Goal: Task Accomplishment & Management: Use online tool/utility

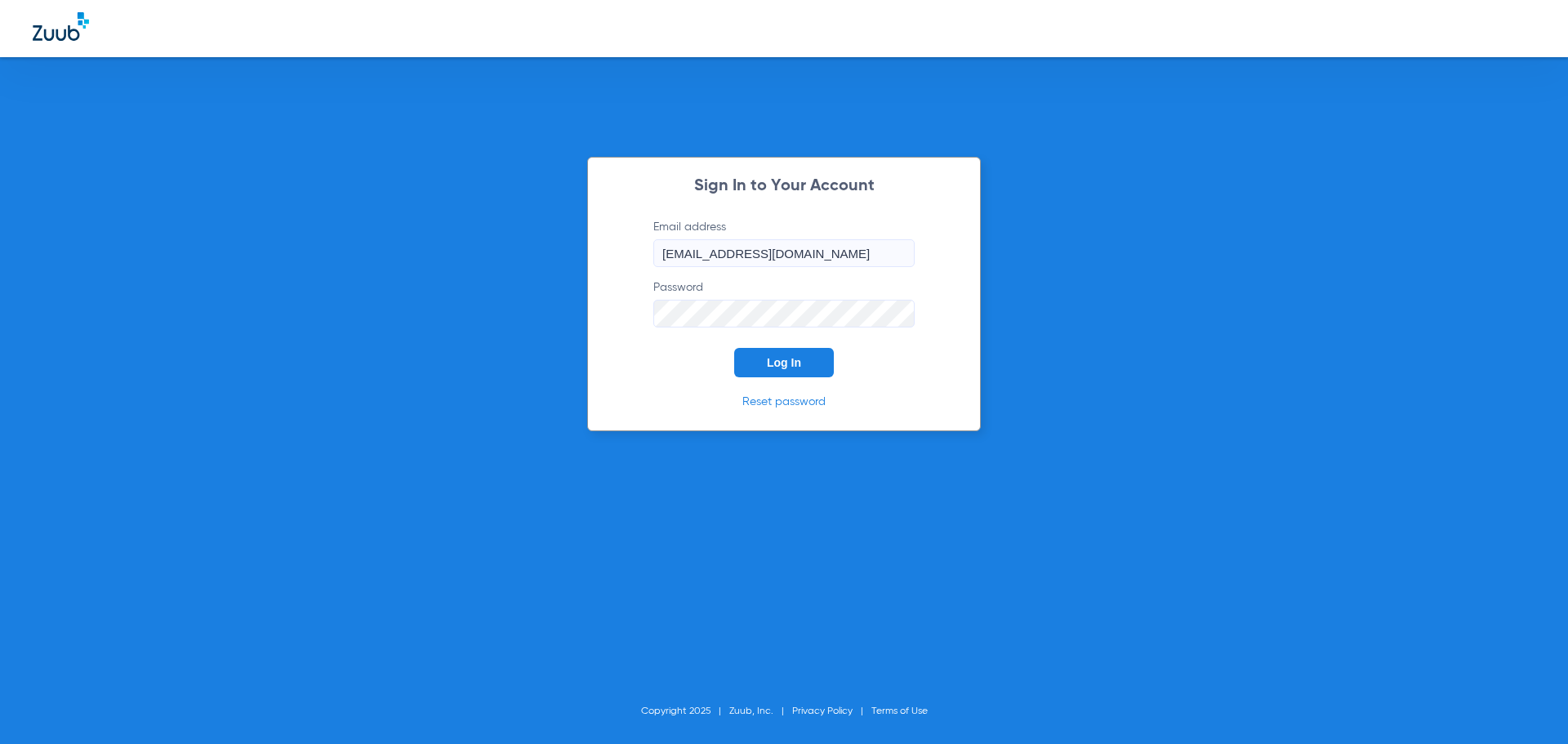
click at [49, 32] on img at bounding box center [61, 26] width 56 height 28
type input "[EMAIL_ADDRESS][DOMAIN_NAME]"
click at [798, 370] on button "Log In" at bounding box center [784, 363] width 100 height 29
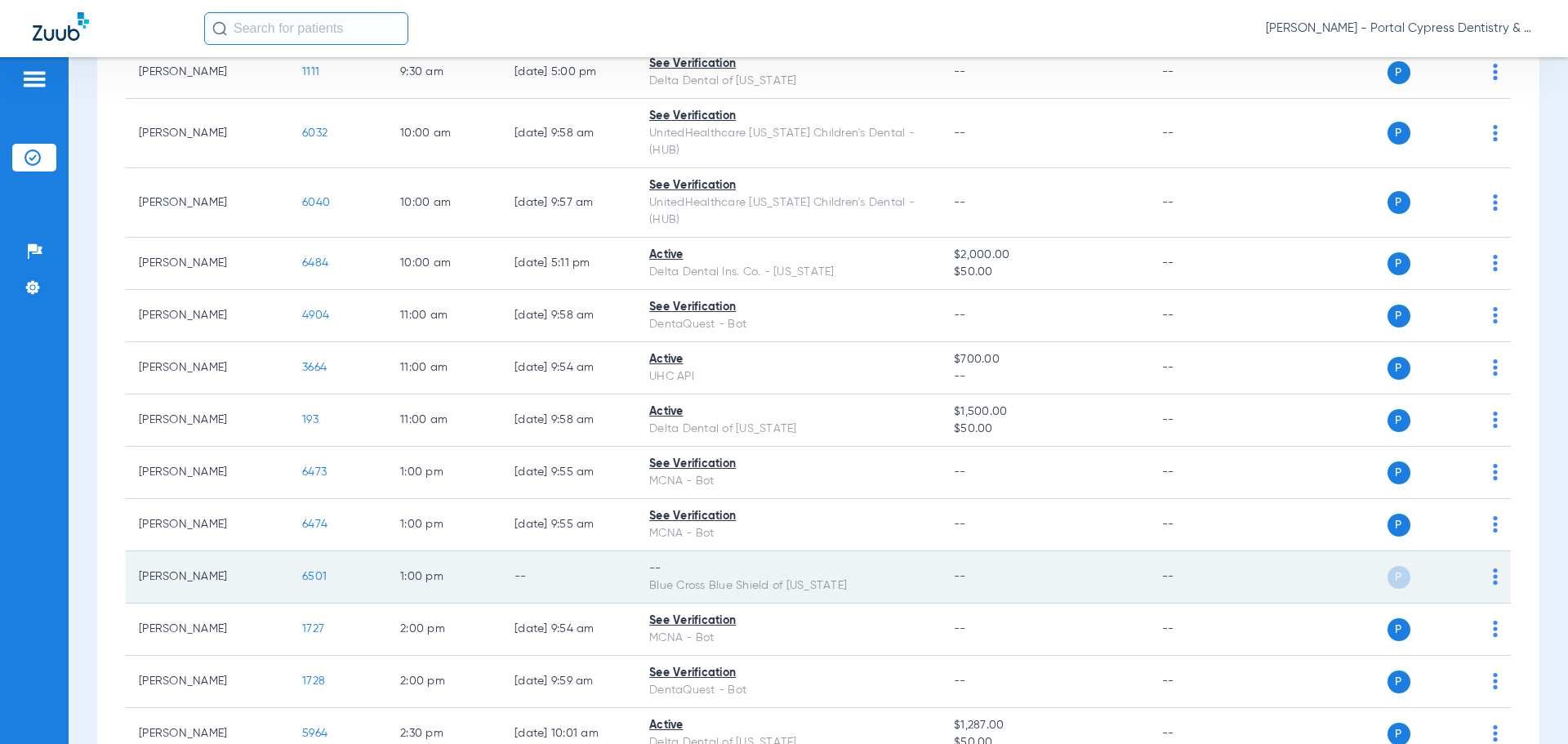
scroll to position [571, 0]
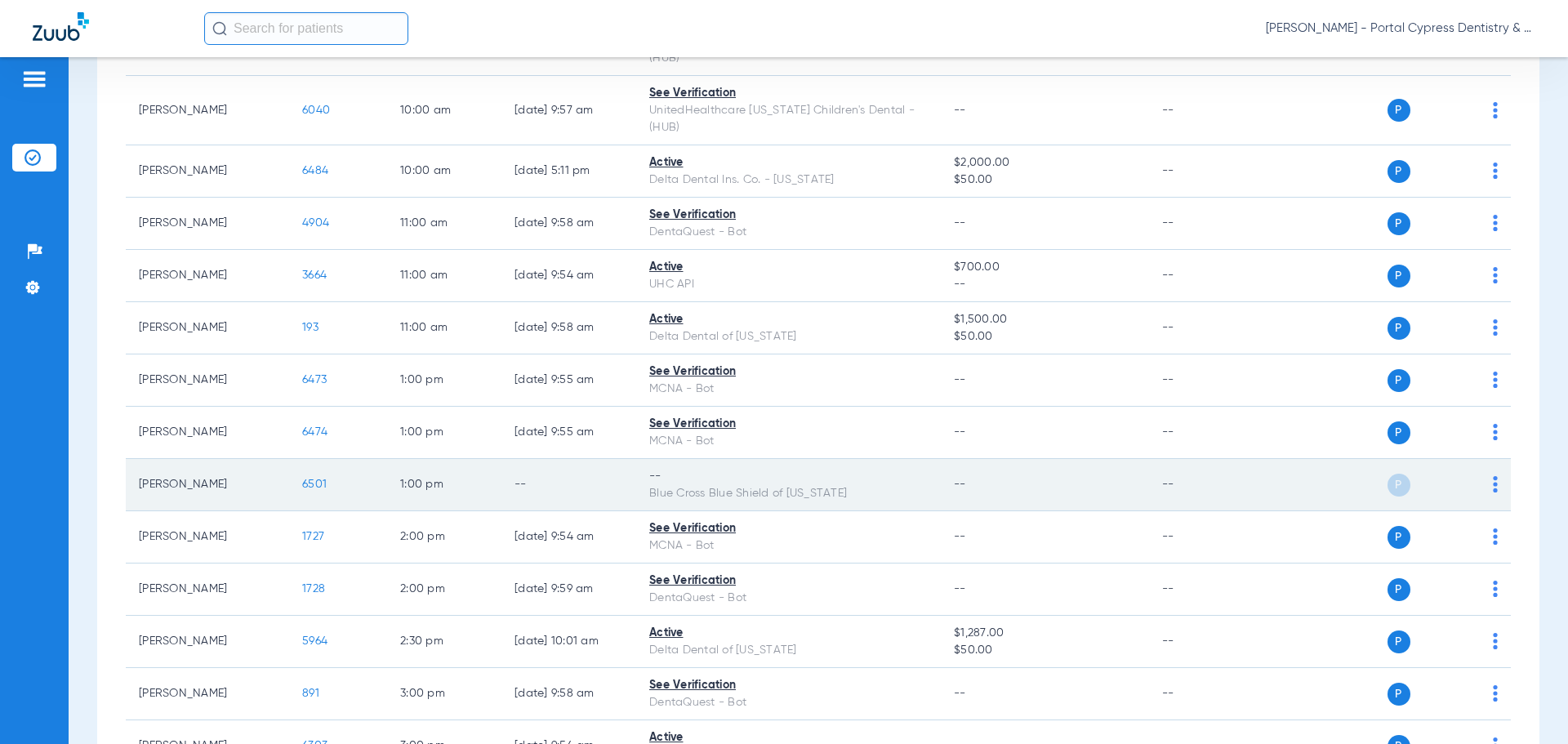
click at [314, 478] on span "6501" at bounding box center [314, 484] width 24 height 12
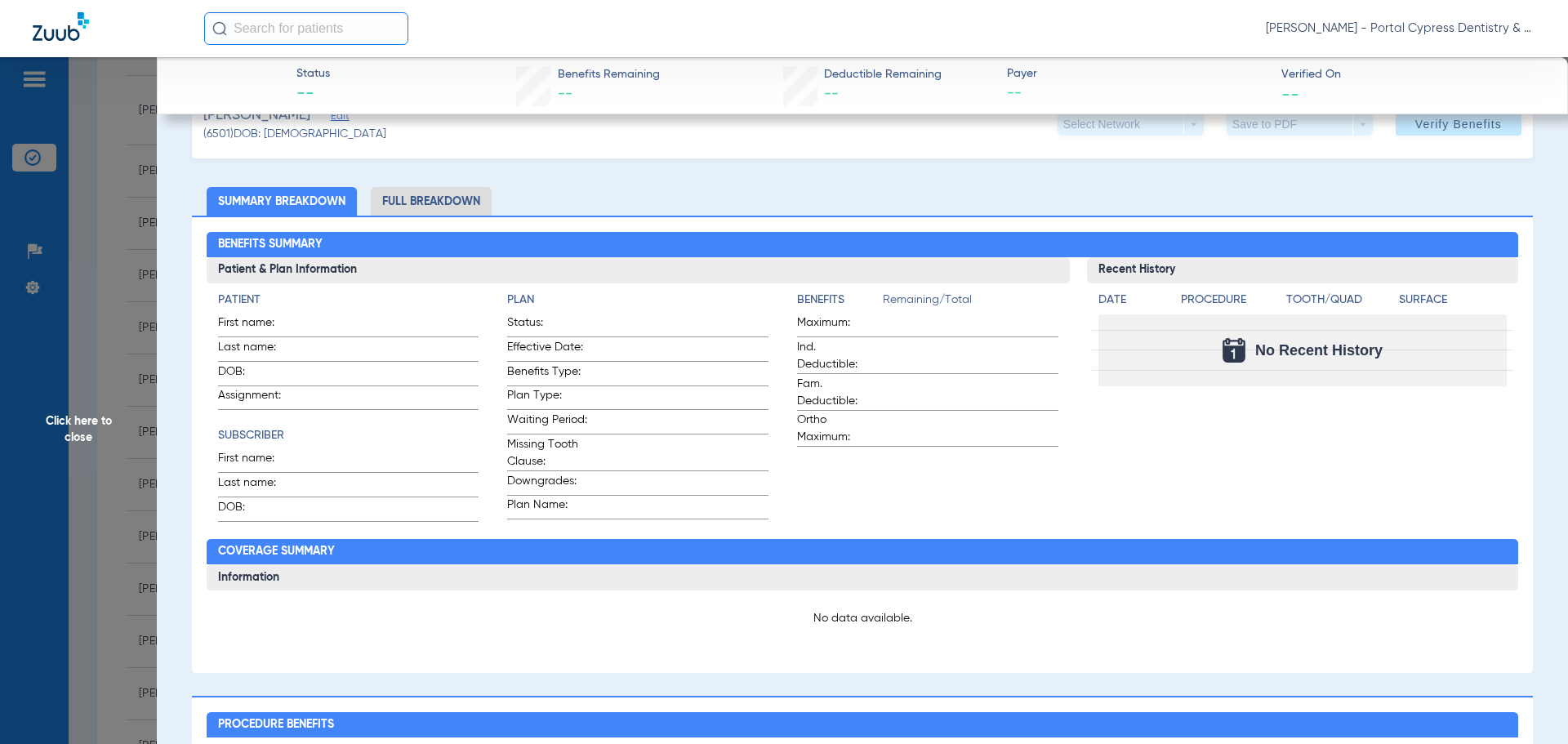
scroll to position [0, 0]
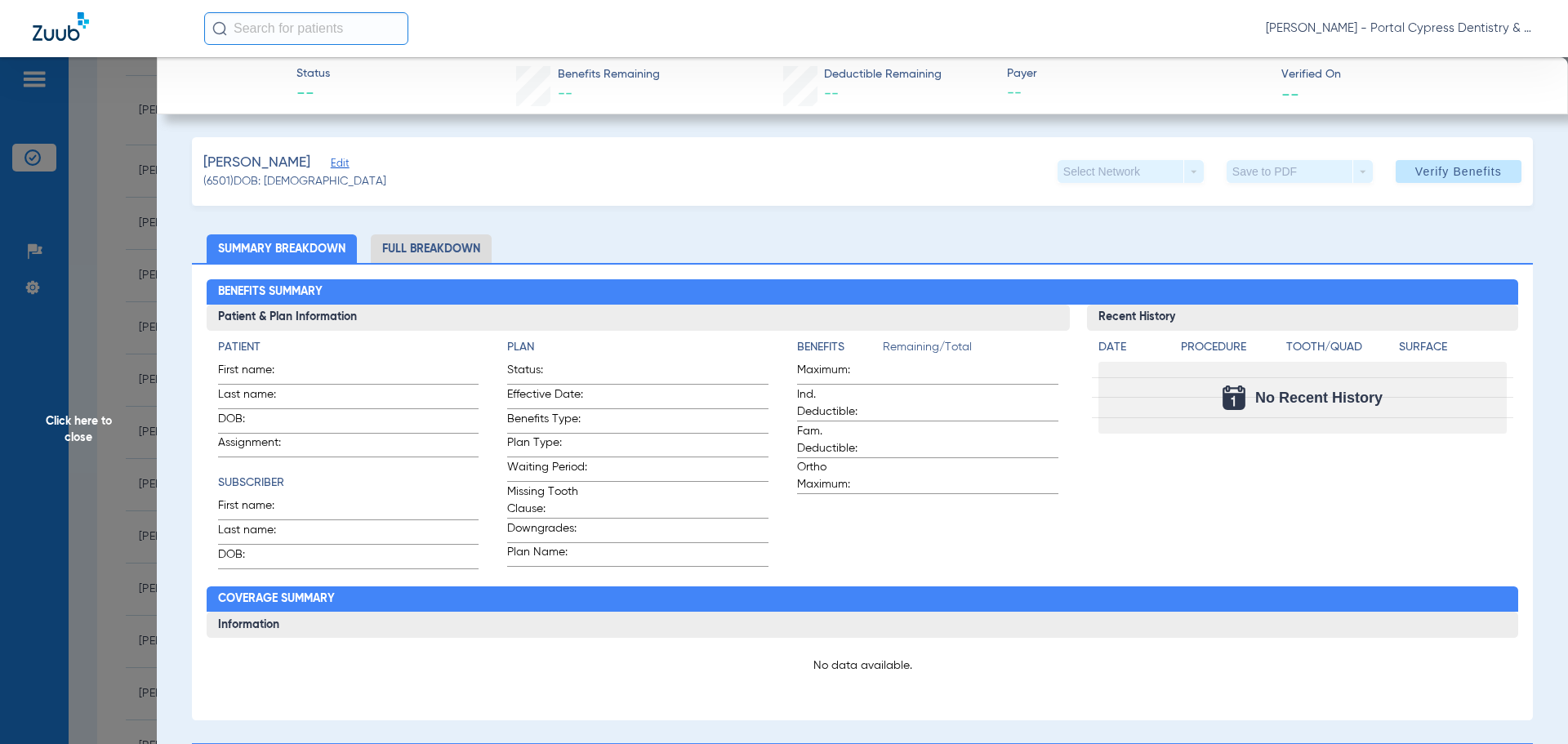
click at [331, 165] on span "Edit" at bounding box center [337, 166] width 15 height 16
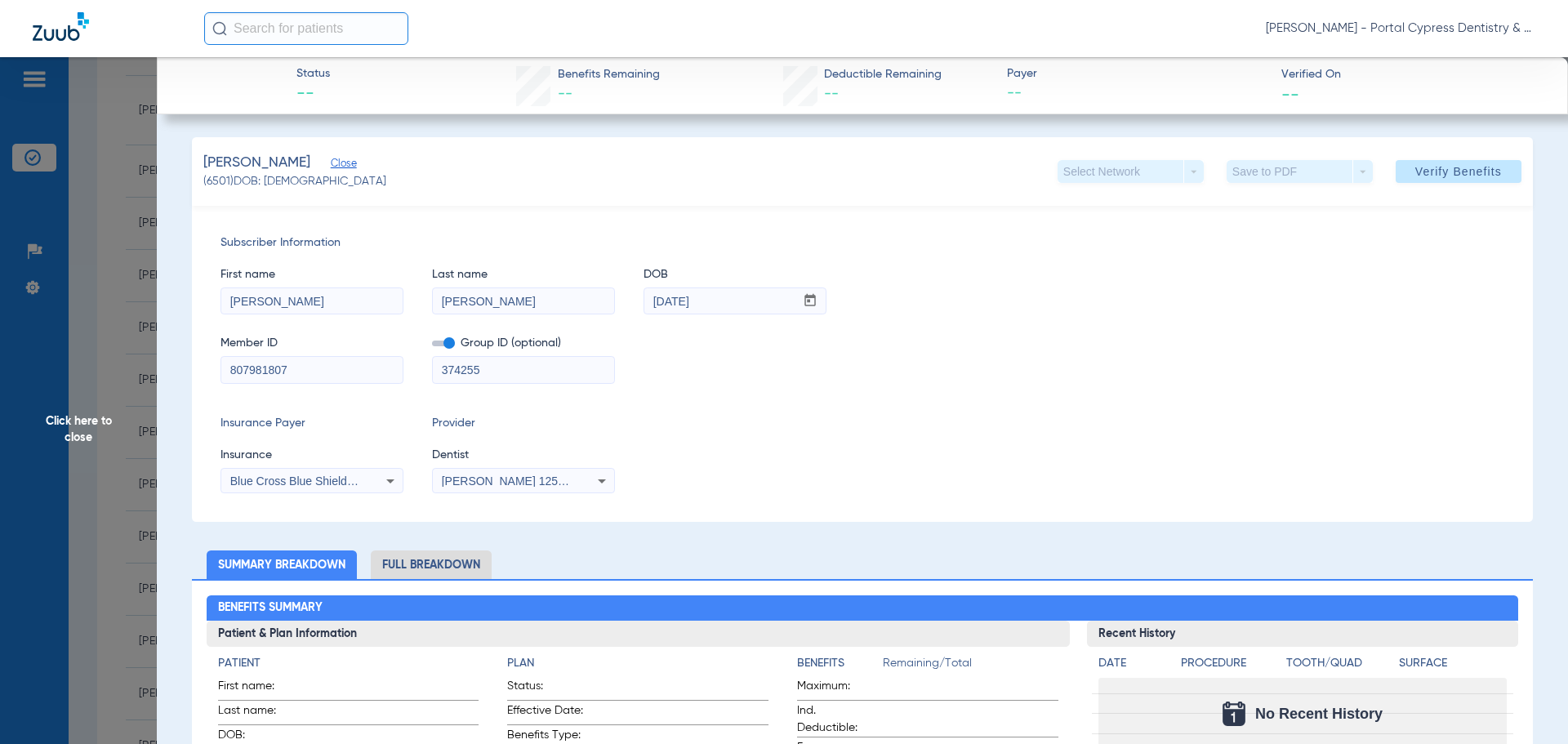
click at [494, 478] on span "Gabriela M. Reinholtz 1255580957" at bounding box center [523, 480] width 161 height 13
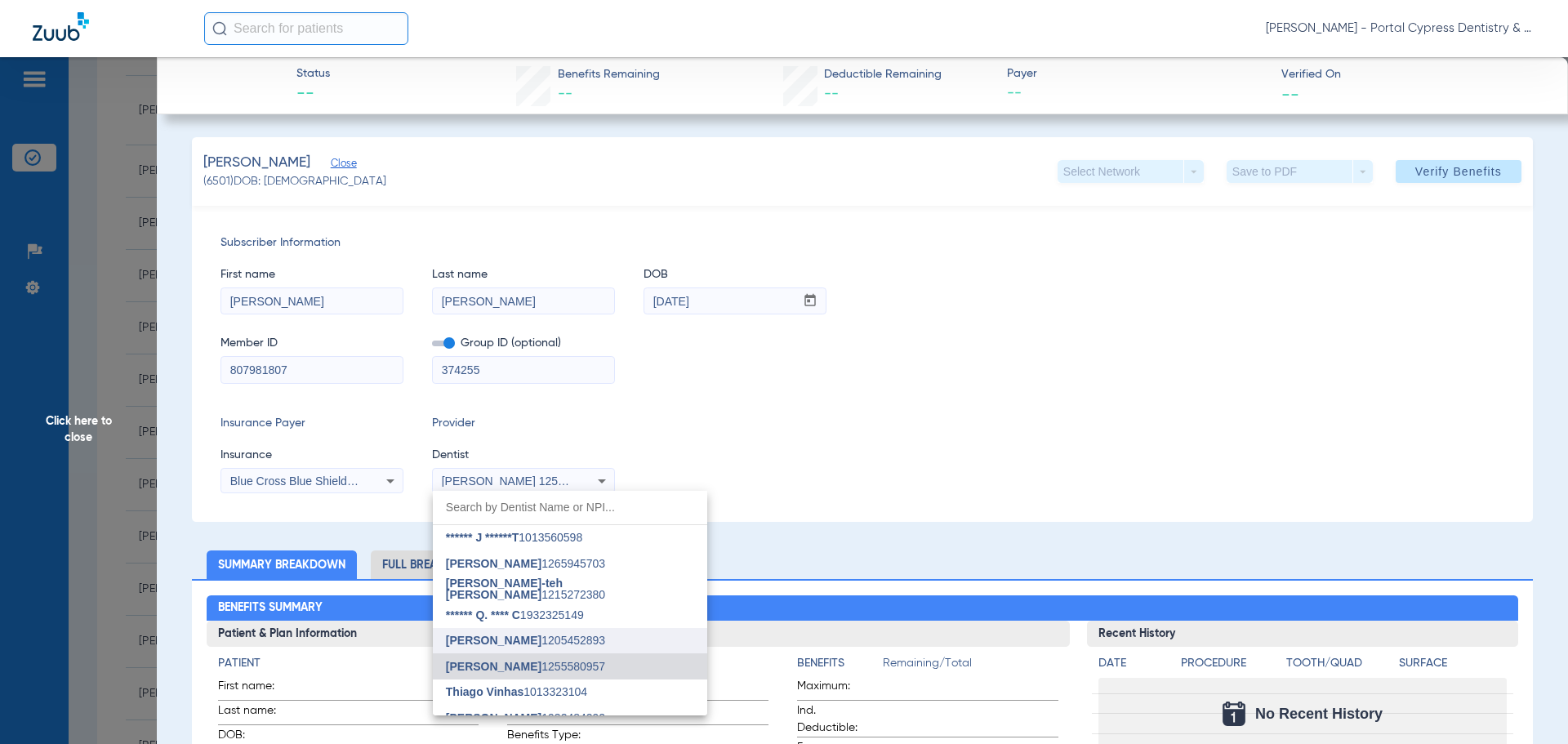
click at [535, 641] on span "Linh Pham 1205452893" at bounding box center [526, 640] width 159 height 12
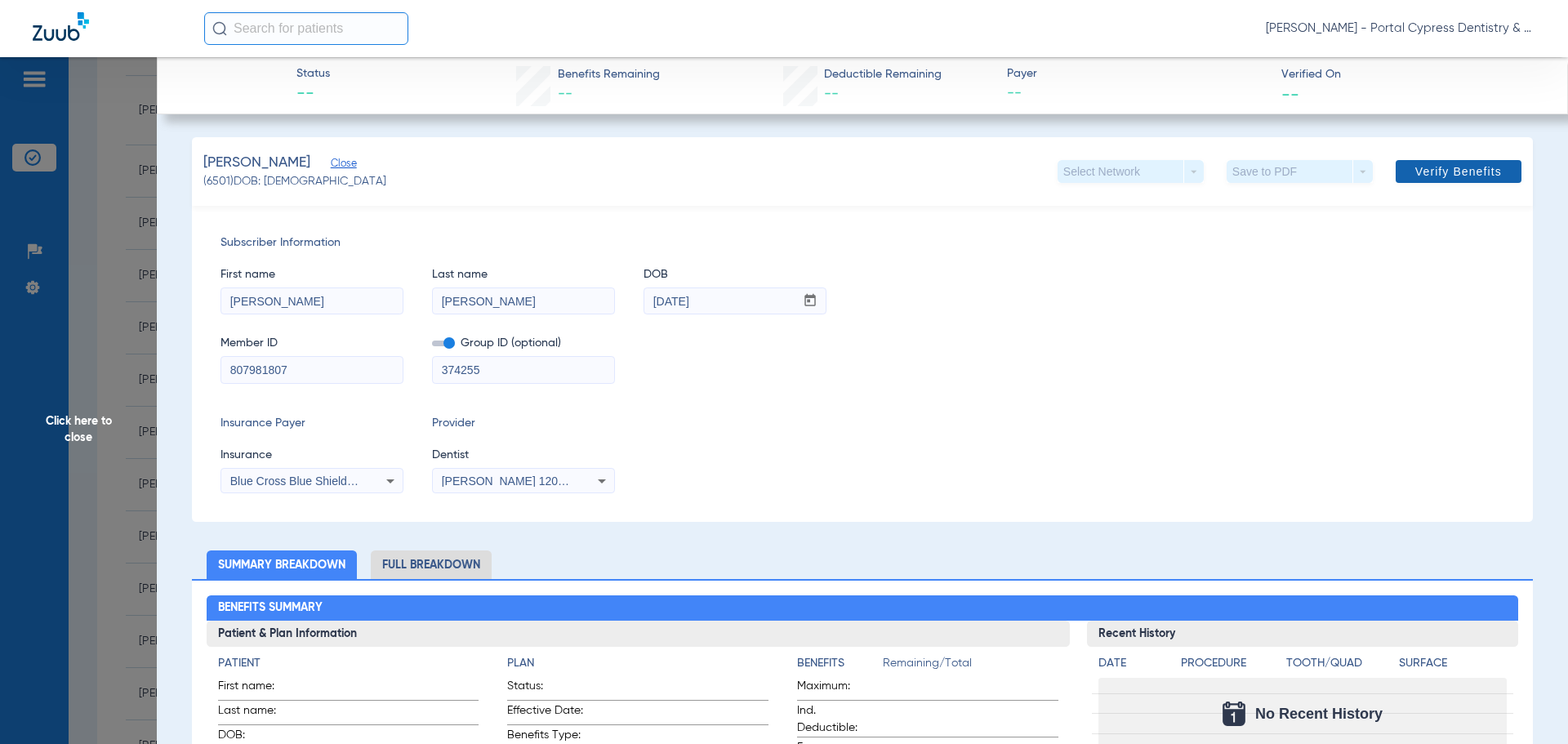
click at [1395, 182] on span at bounding box center [1458, 172] width 126 height 39
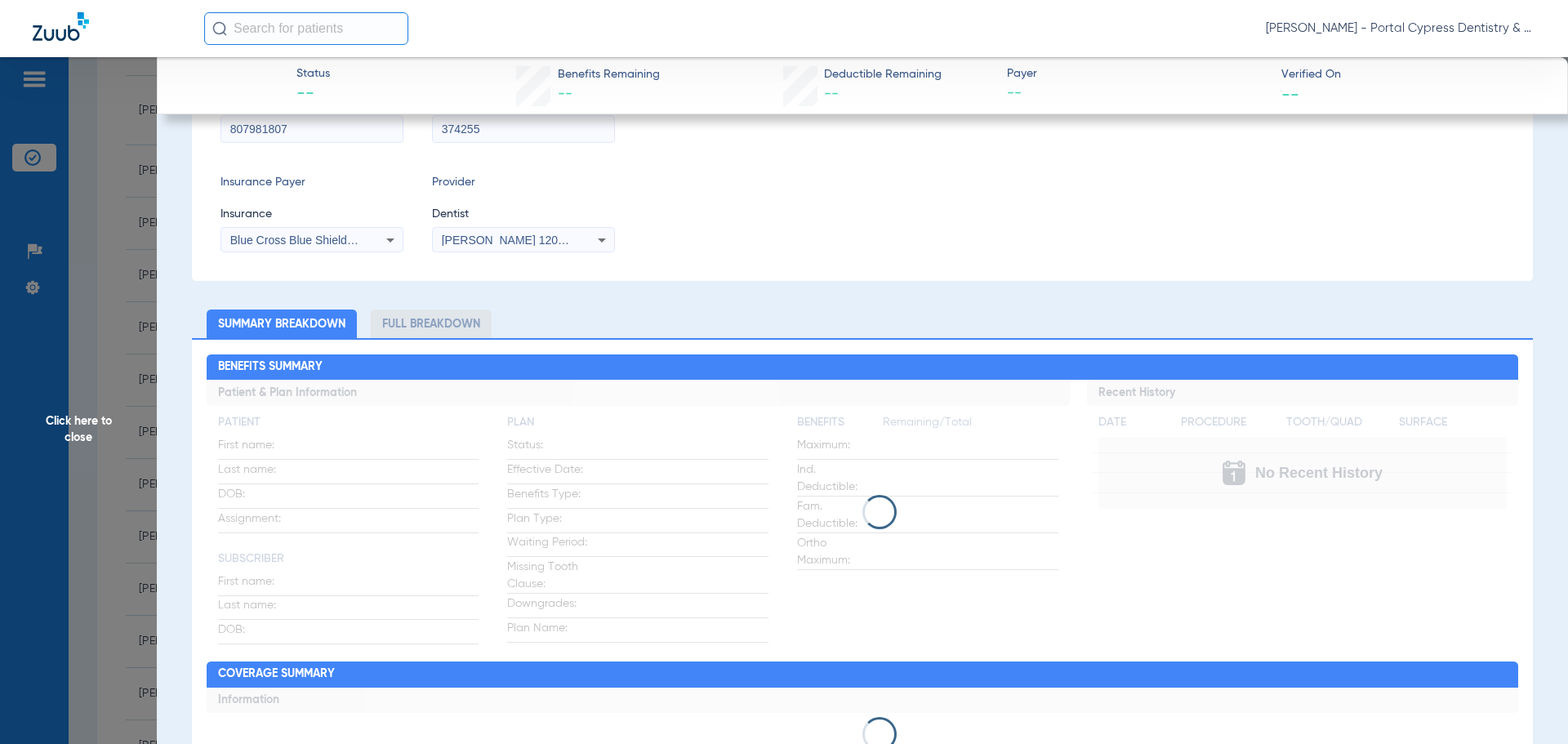
scroll to position [327, 0]
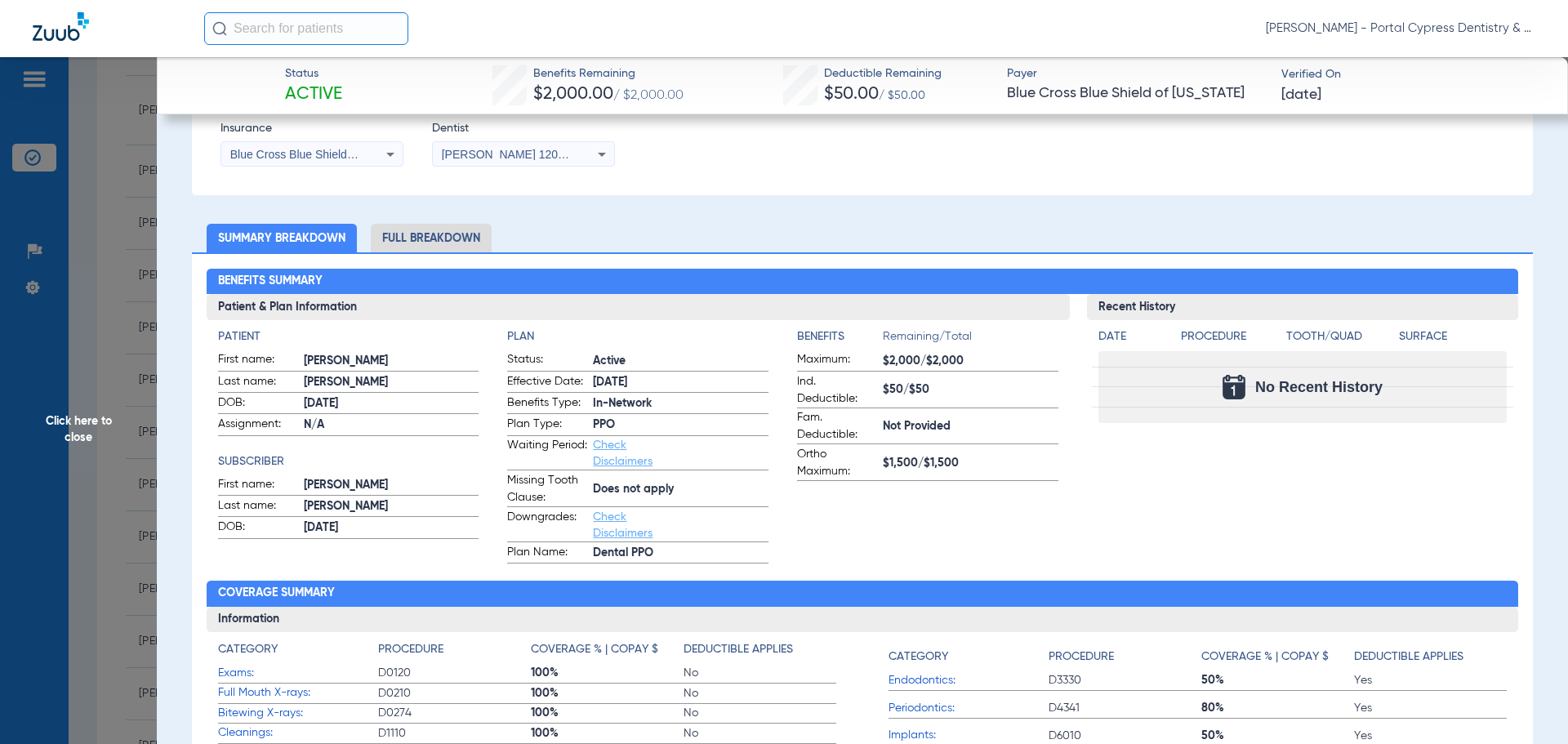
click at [613, 524] on link "Check Disclaimers" at bounding box center [622, 525] width 59 height 28
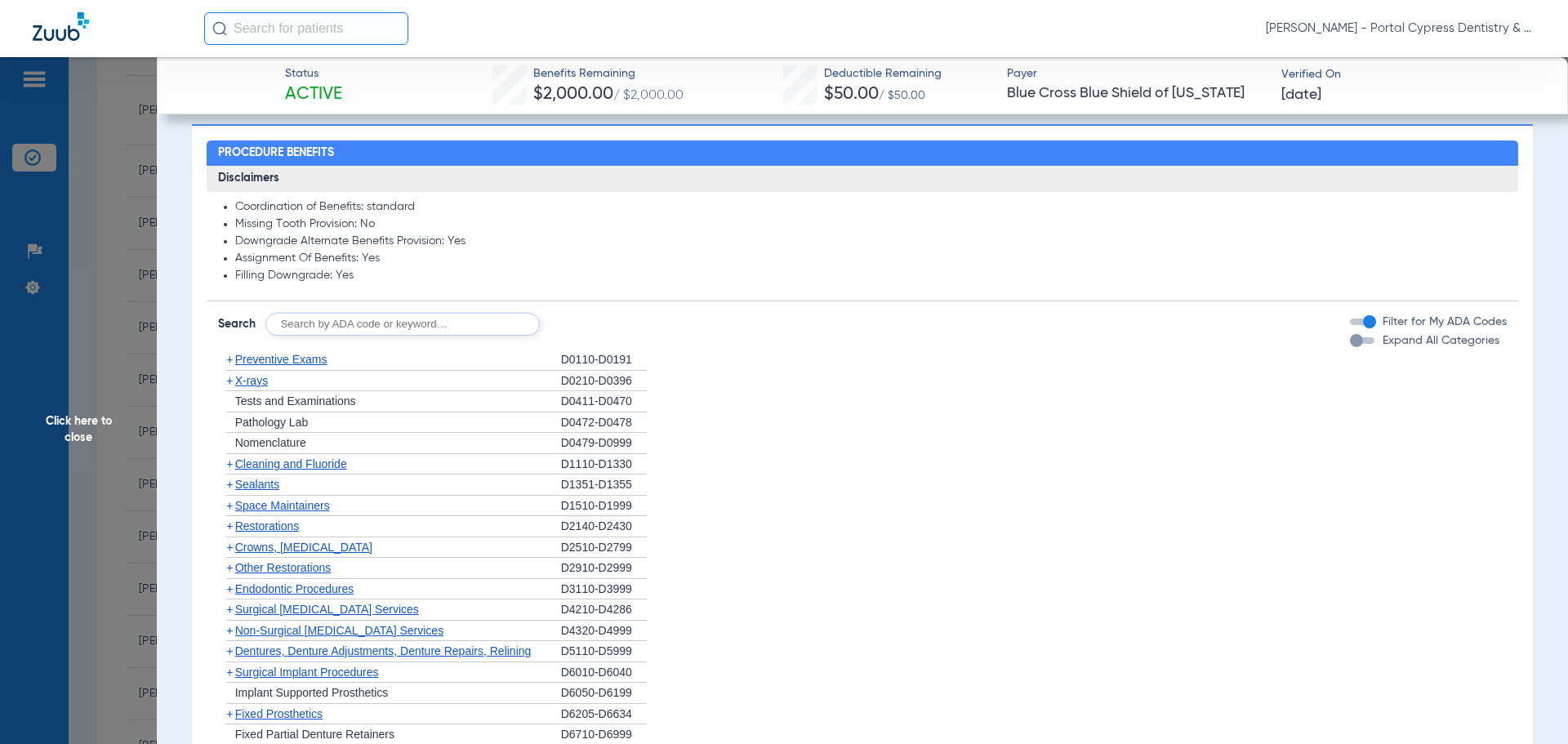
scroll to position [1109, 0]
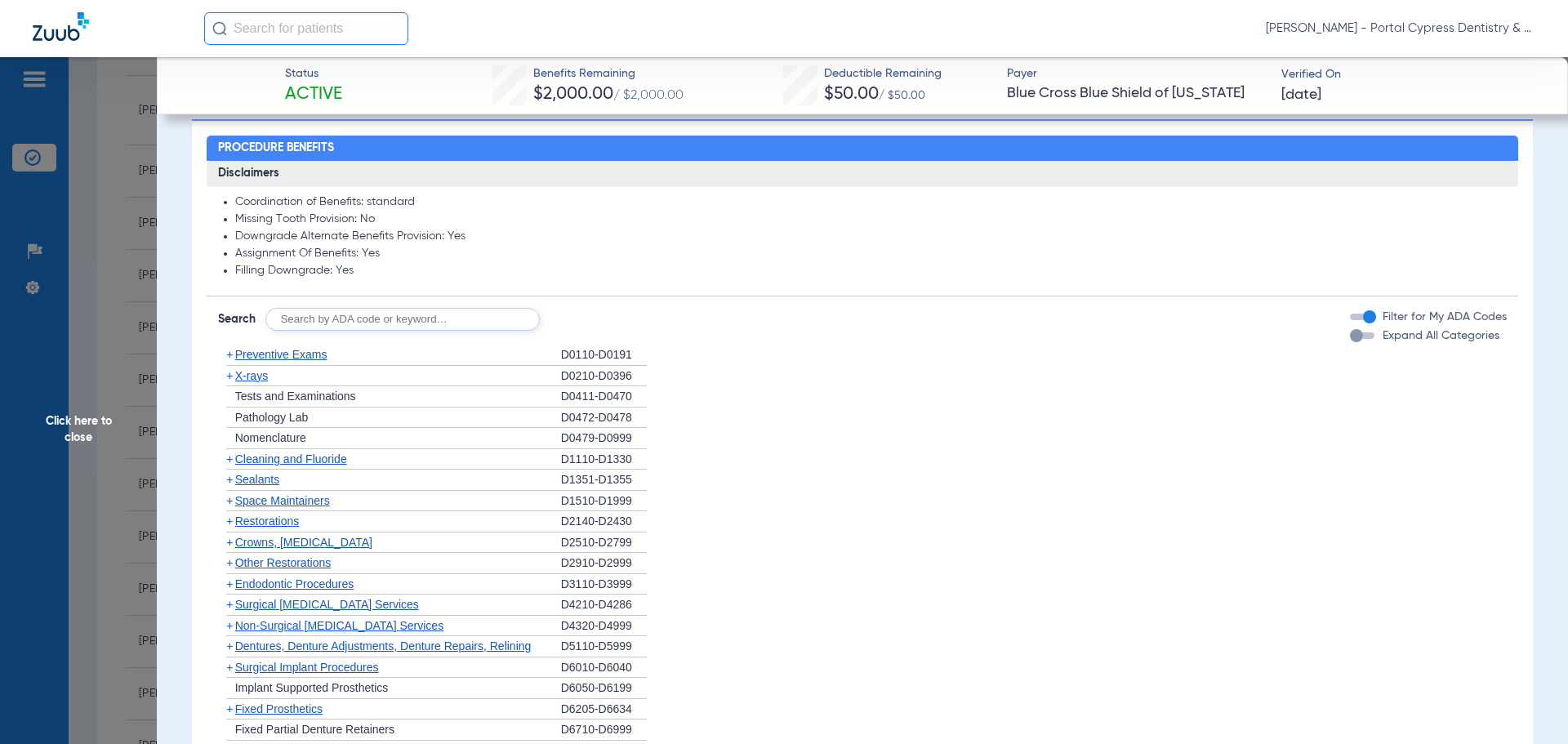
click at [427, 331] on input "text" at bounding box center [402, 319] width 274 height 23
type input "2950"
click button "Search" at bounding box center [600, 319] width 65 height 23
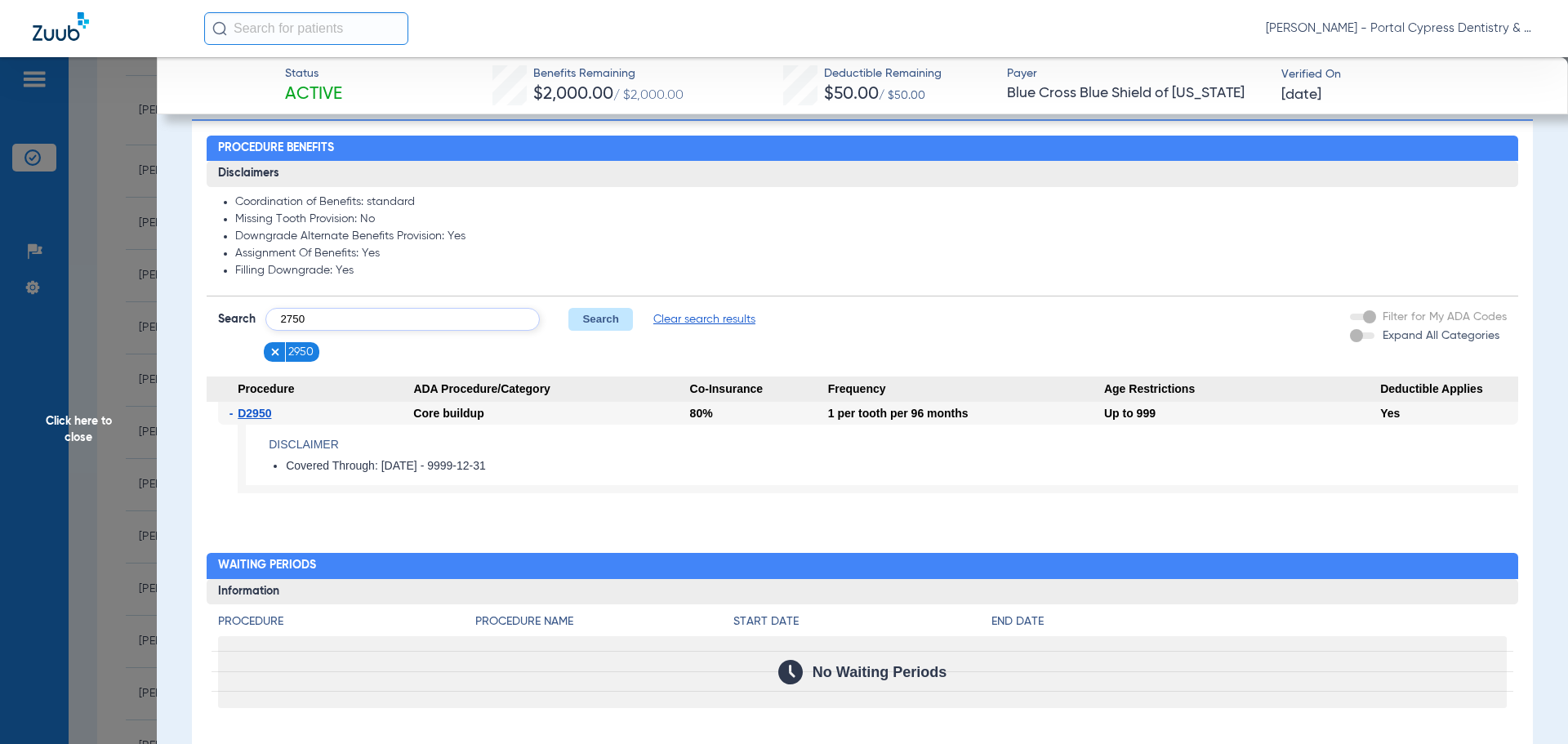
type input "2750"
click button "Search" at bounding box center [600, 319] width 65 height 23
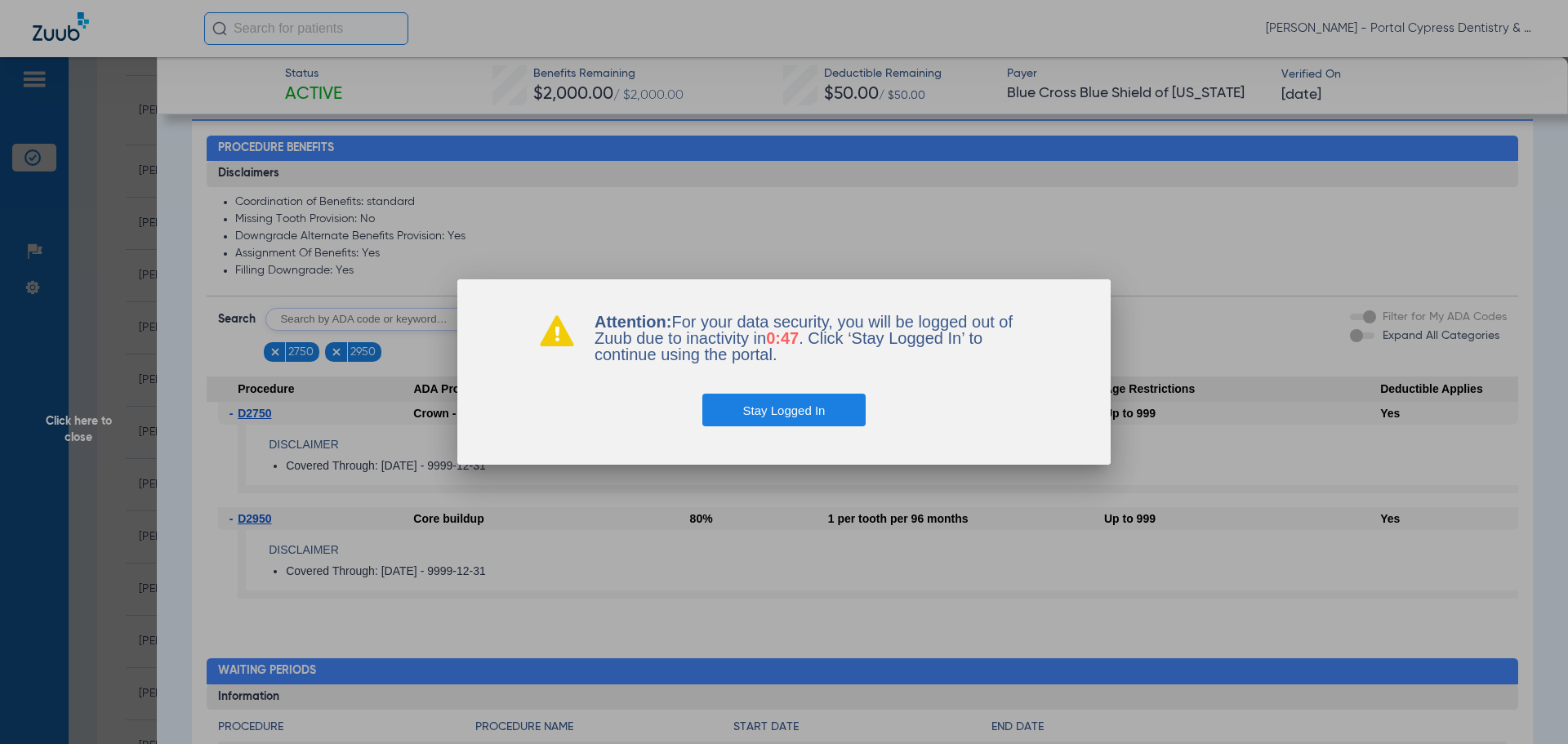
click at [798, 399] on button "Stay Logged In" at bounding box center [784, 410] width 164 height 33
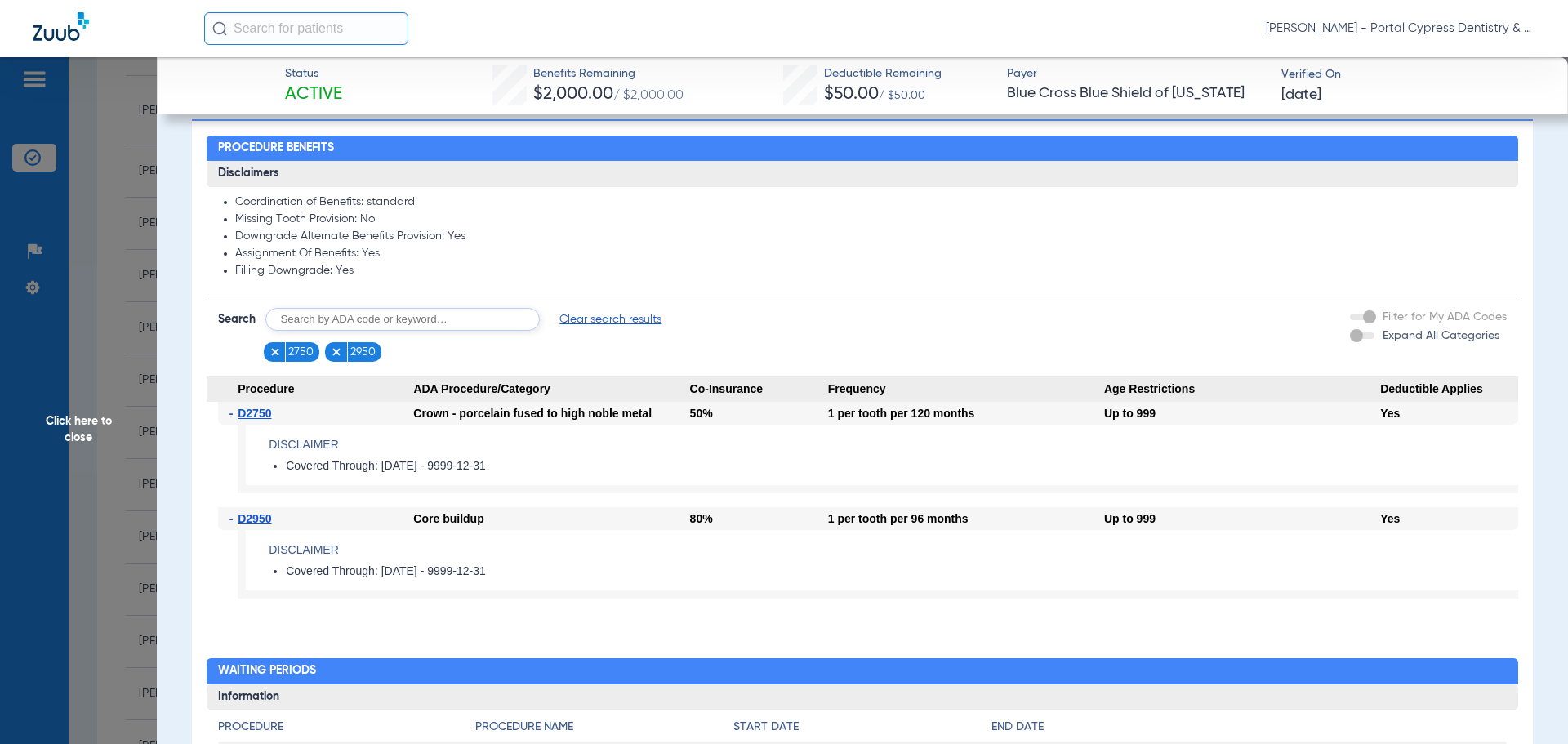
click at [75, 422] on span "Click here to close" at bounding box center [79, 429] width 157 height 744
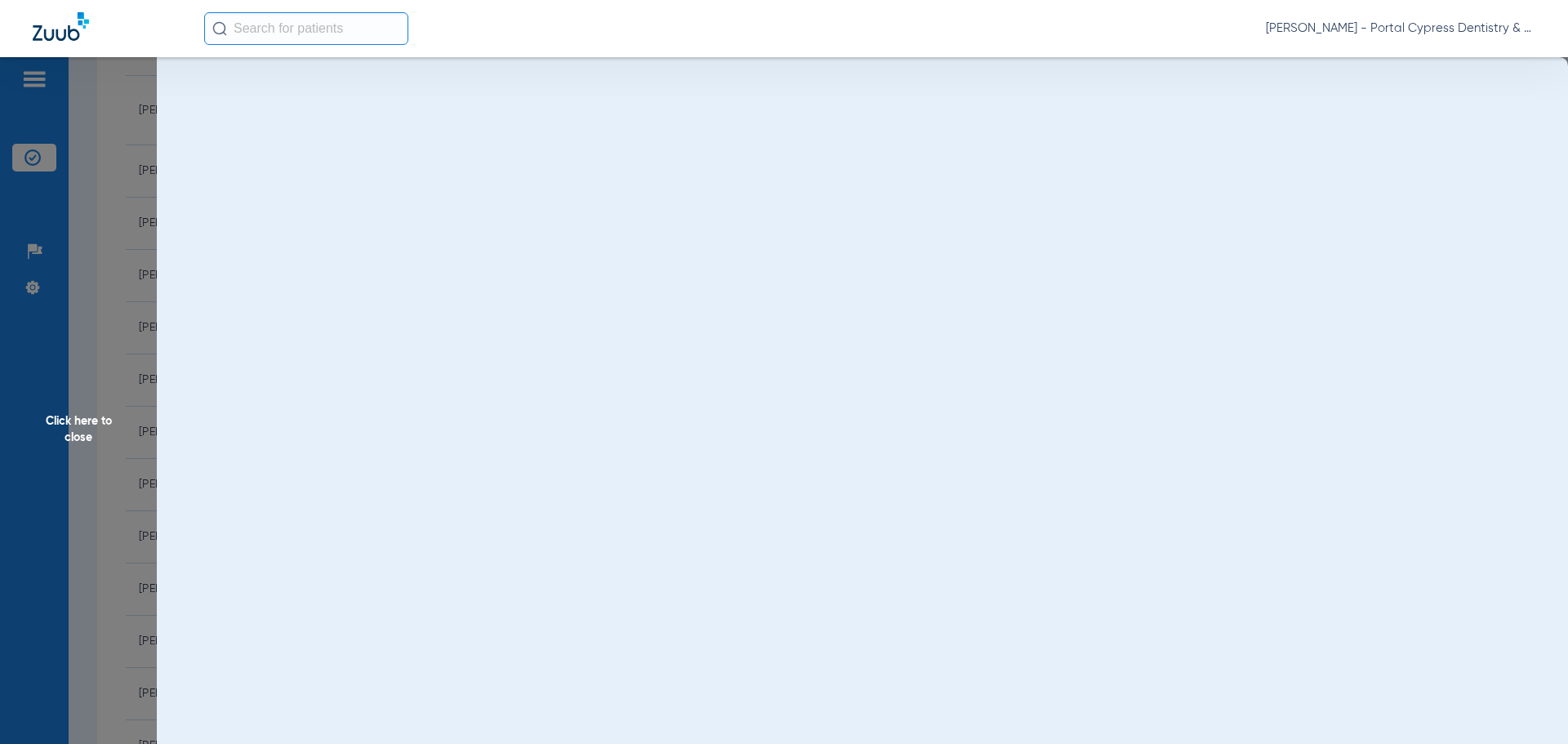
scroll to position [0, 0]
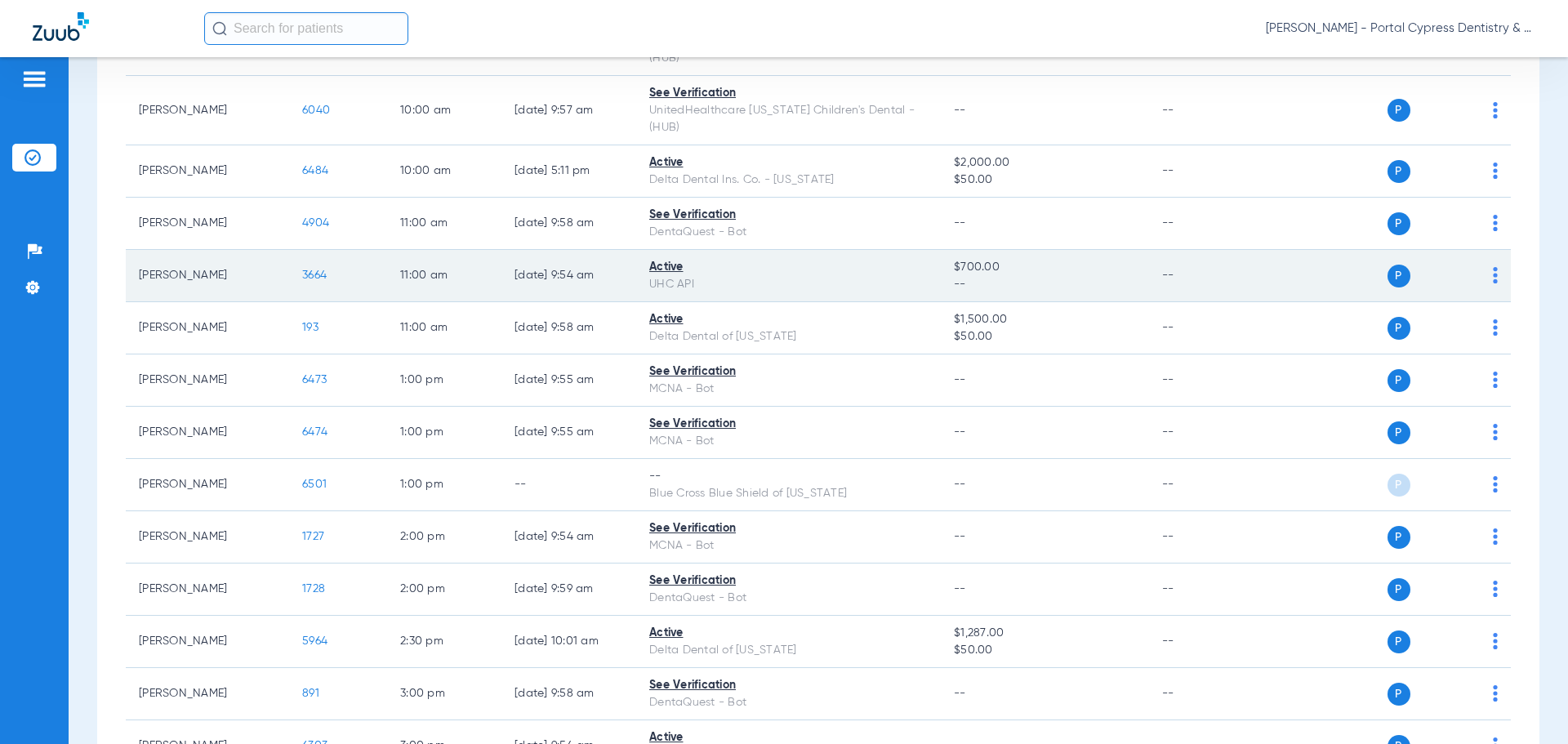
drag, startPoint x: 183, startPoint y: 241, endPoint x: 210, endPoint y: 251, distance: 28.8
click at [183, 250] on td "[PERSON_NAME]" at bounding box center [208, 276] width 163 height 52
click at [316, 270] on span "3664" at bounding box center [314, 275] width 24 height 12
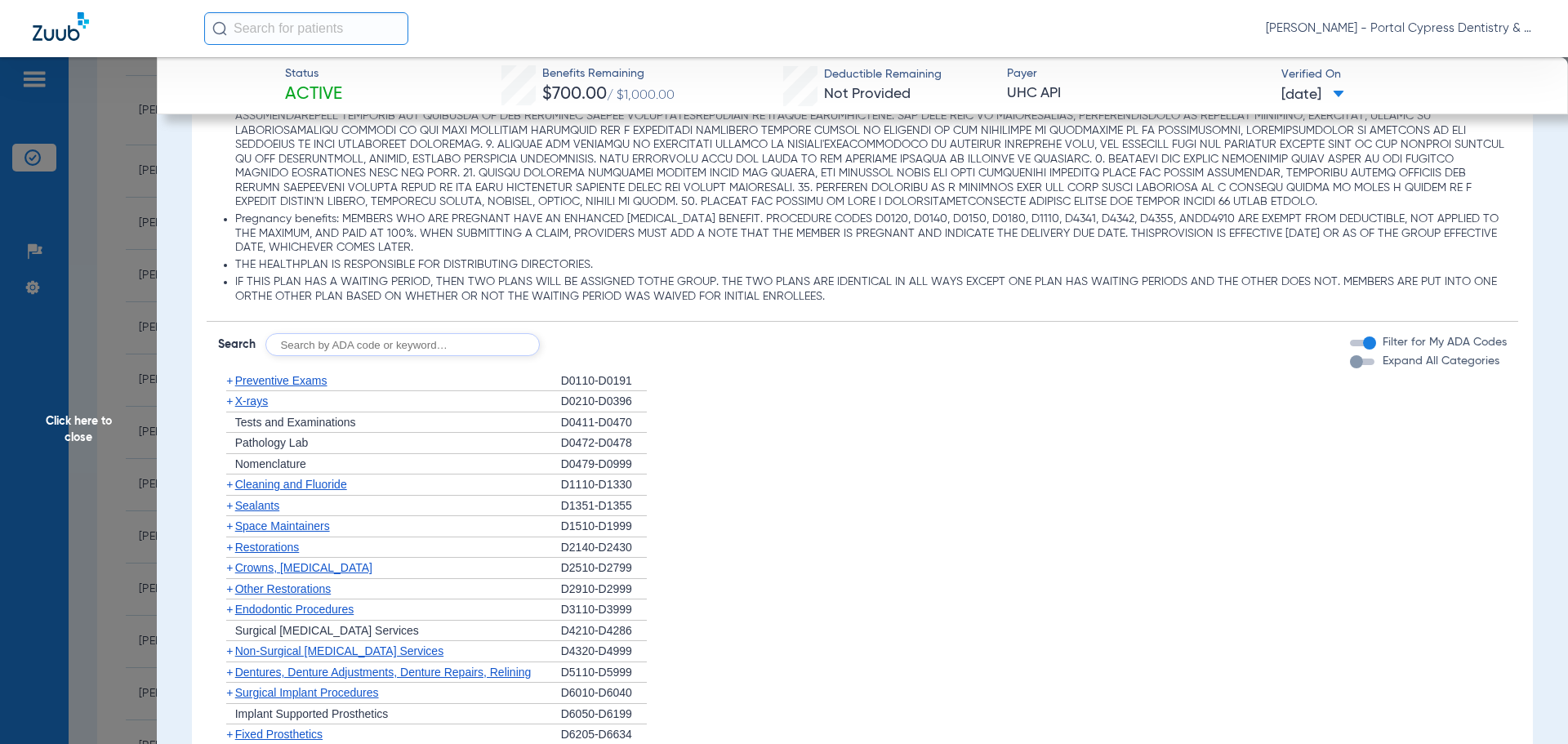
scroll to position [1144, 0]
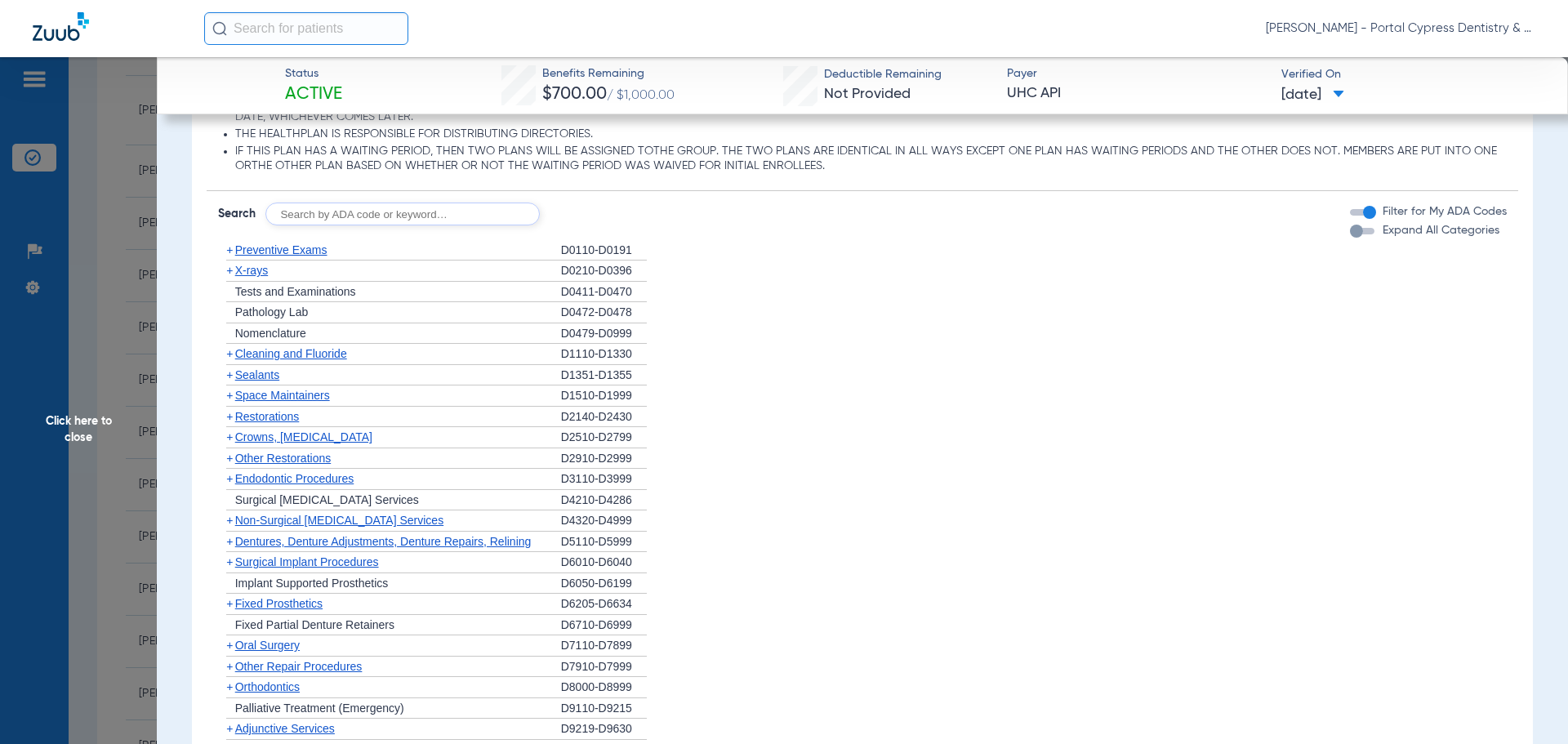
click at [380, 229] on div "Disclaimers Dental accident coverage: THERE IS NO SPECIAL COVERAGE FOR ACCIDENT…" at bounding box center [862, 305] width 1312 height 977
click at [379, 219] on input "text" at bounding box center [402, 214] width 274 height 23
type input "2392"
click at [605, 220] on button "Search" at bounding box center [600, 214] width 65 height 23
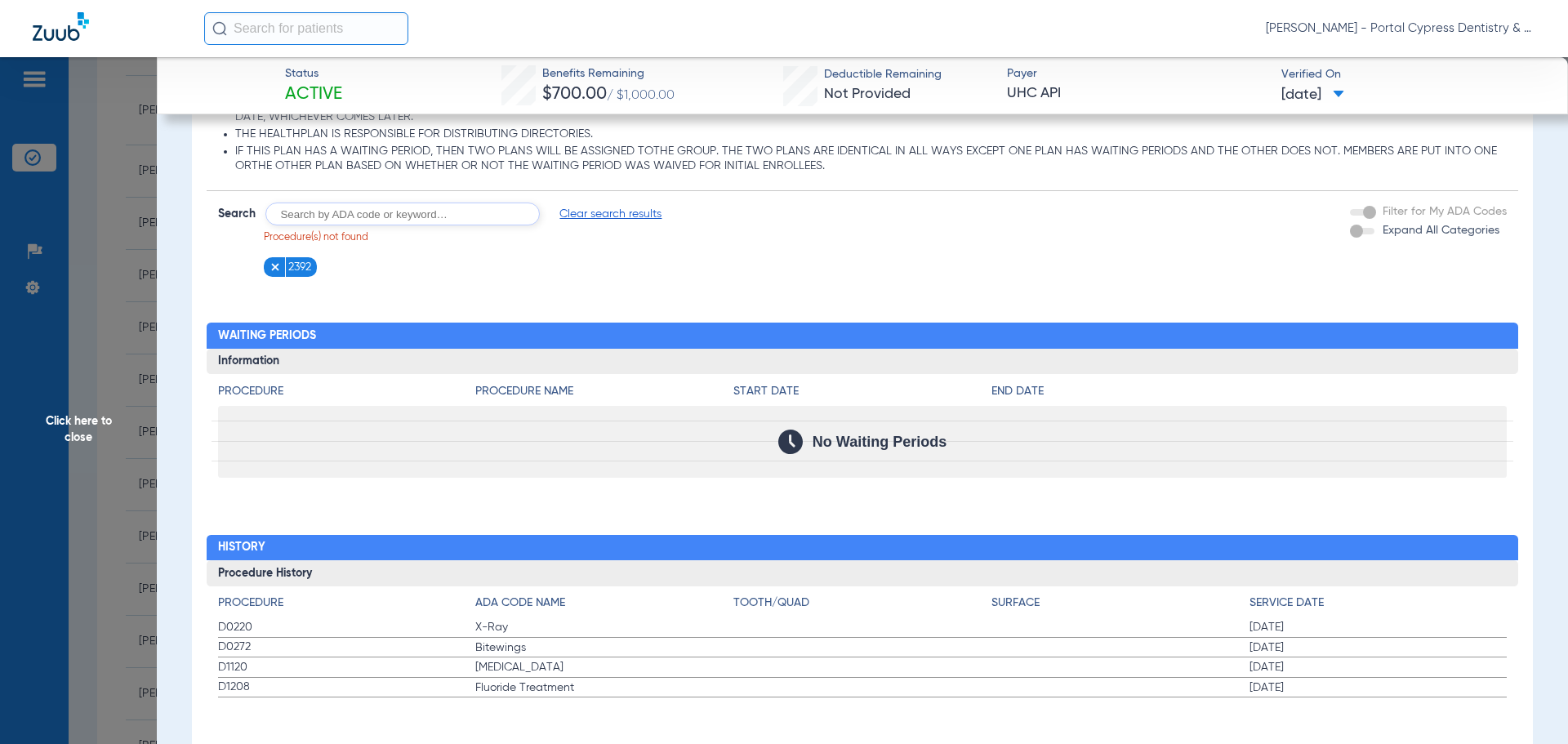
click at [380, 217] on input "text" at bounding box center [402, 214] width 274 height 23
type input "D2392"
click button "Search" at bounding box center [600, 214] width 65 height 23
click at [624, 199] on form "Search Clear search results Procedure(s) not found 2392 D2392 Filter for My ADA…" at bounding box center [862, 234] width 1312 height 85
click at [627, 214] on span "Clear search results" at bounding box center [610, 213] width 102 height 16
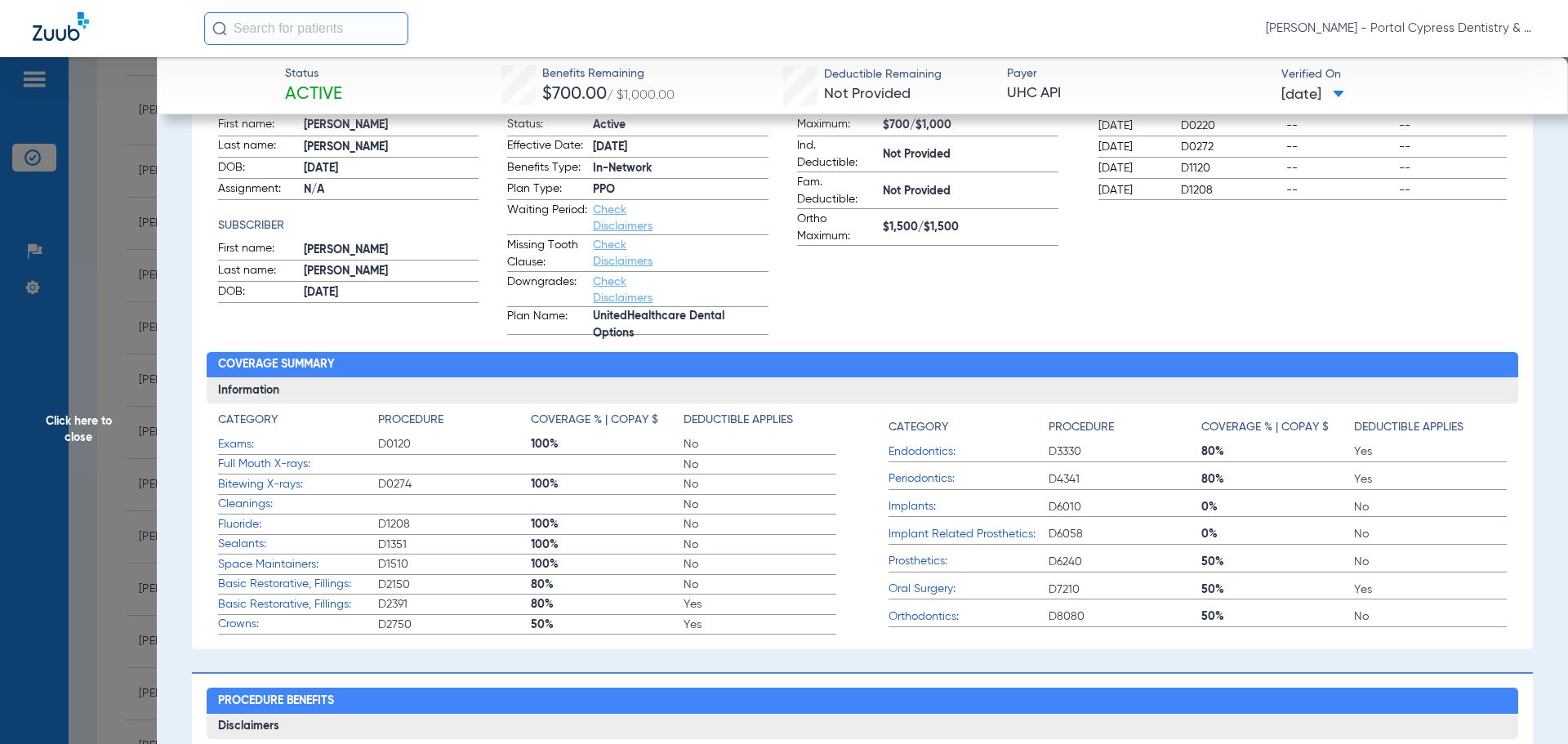
scroll to position [81, 0]
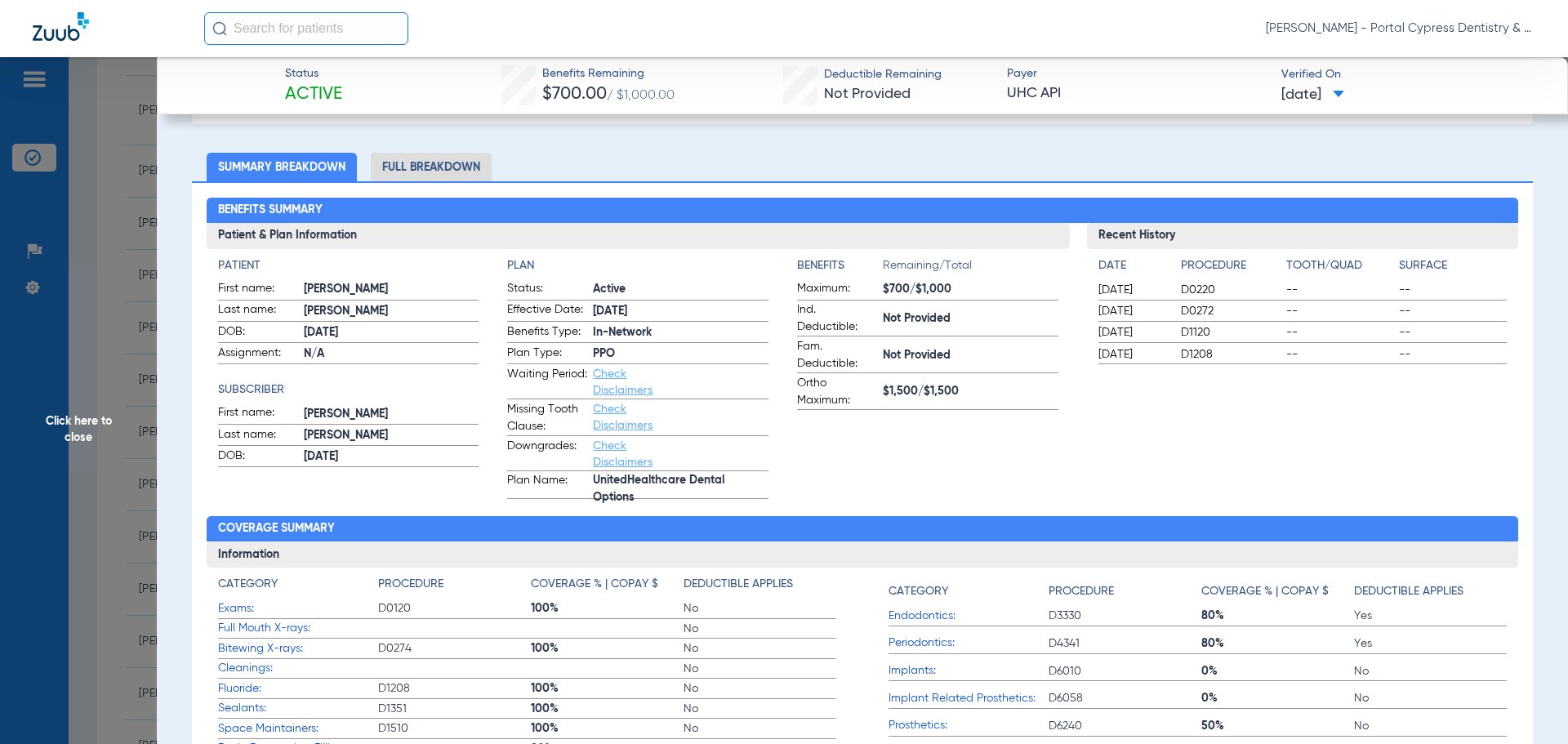
click at [447, 174] on li "Full Breakdown" at bounding box center [431, 166] width 121 height 28
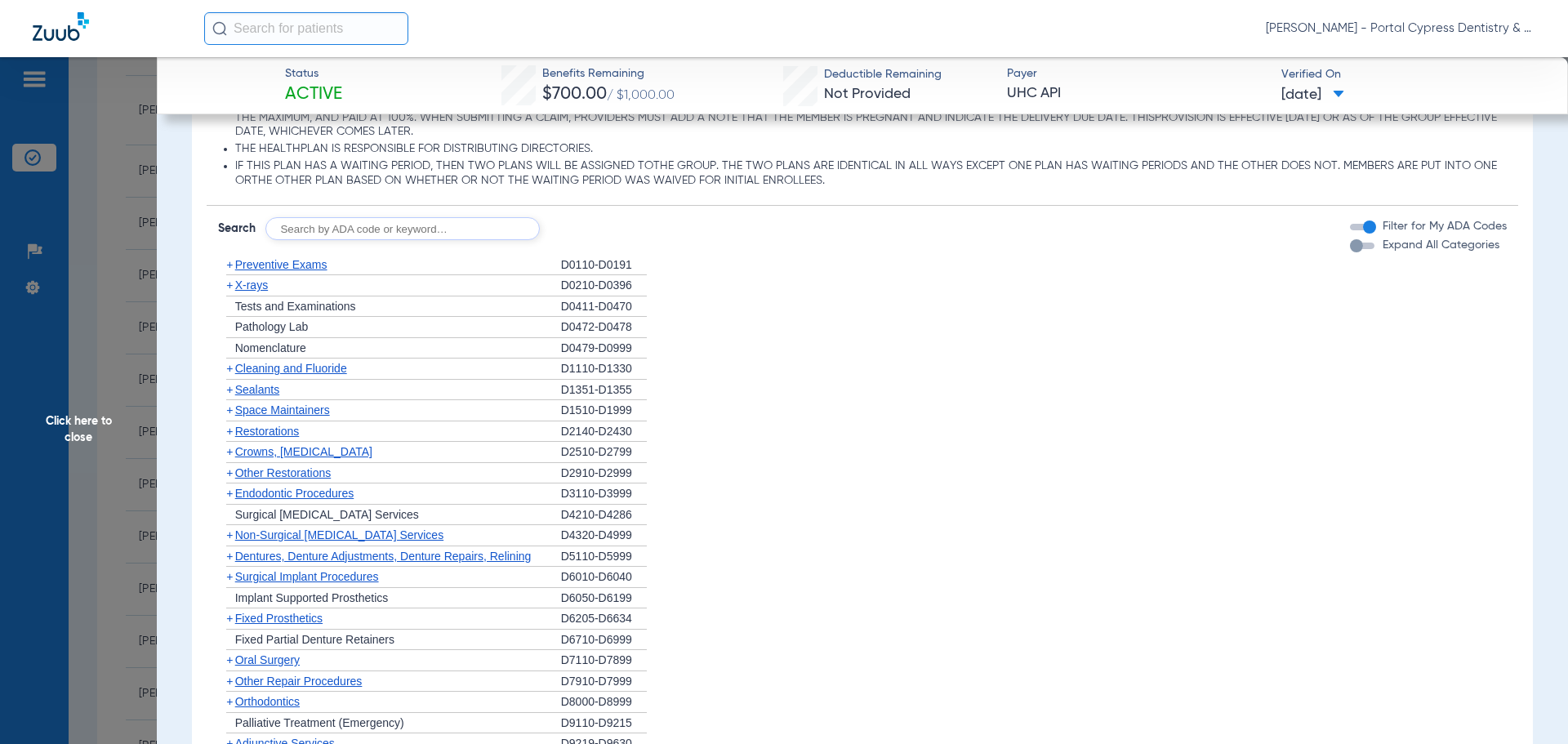
scroll to position [1552, 0]
click at [400, 225] on input "text" at bounding box center [402, 230] width 274 height 23
type input "d9248"
click at [623, 228] on button "Search" at bounding box center [600, 230] width 65 height 23
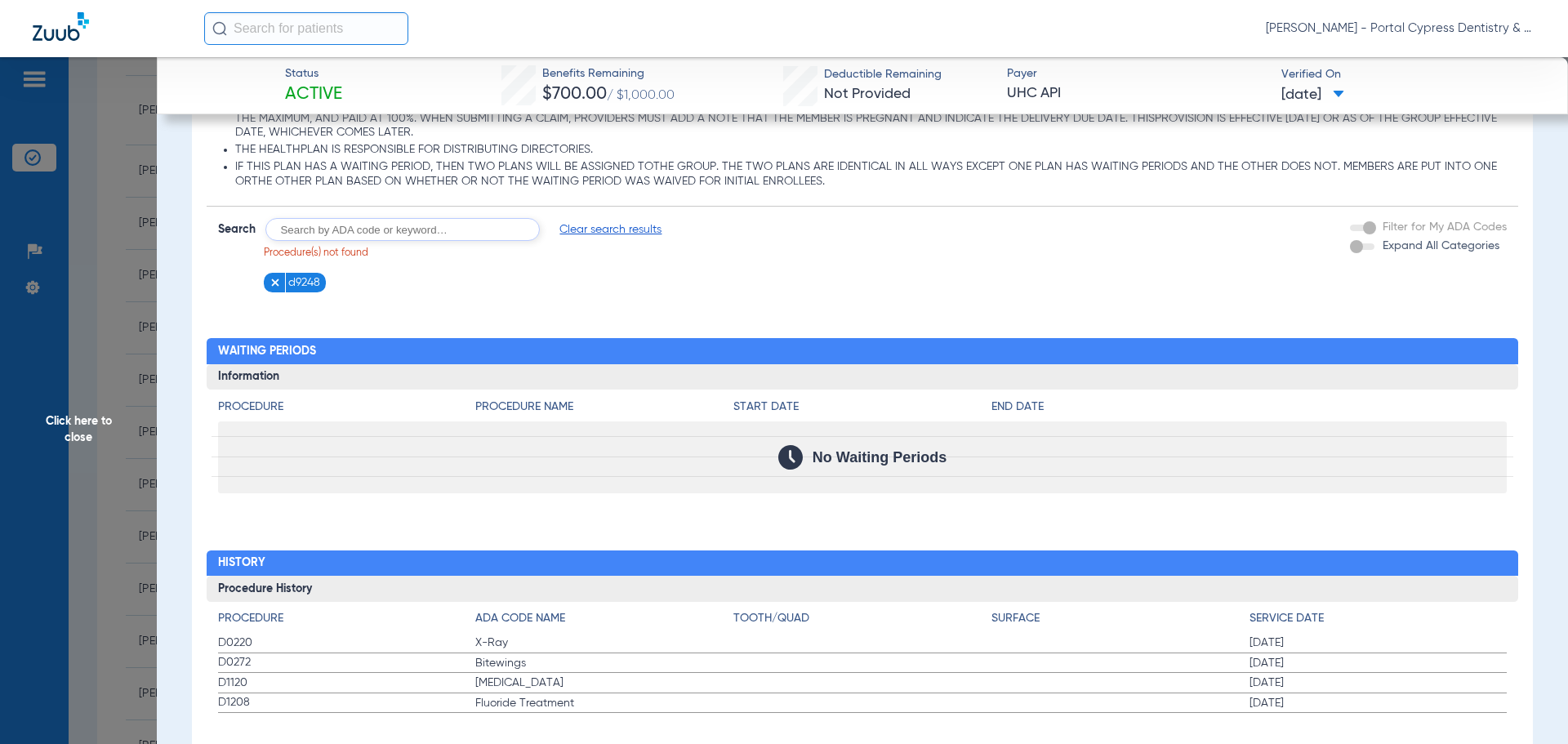
click at [325, 233] on input "text" at bounding box center [402, 230] width 274 height 23
click at [610, 230] on span "Clear search results" at bounding box center [610, 229] width 102 height 16
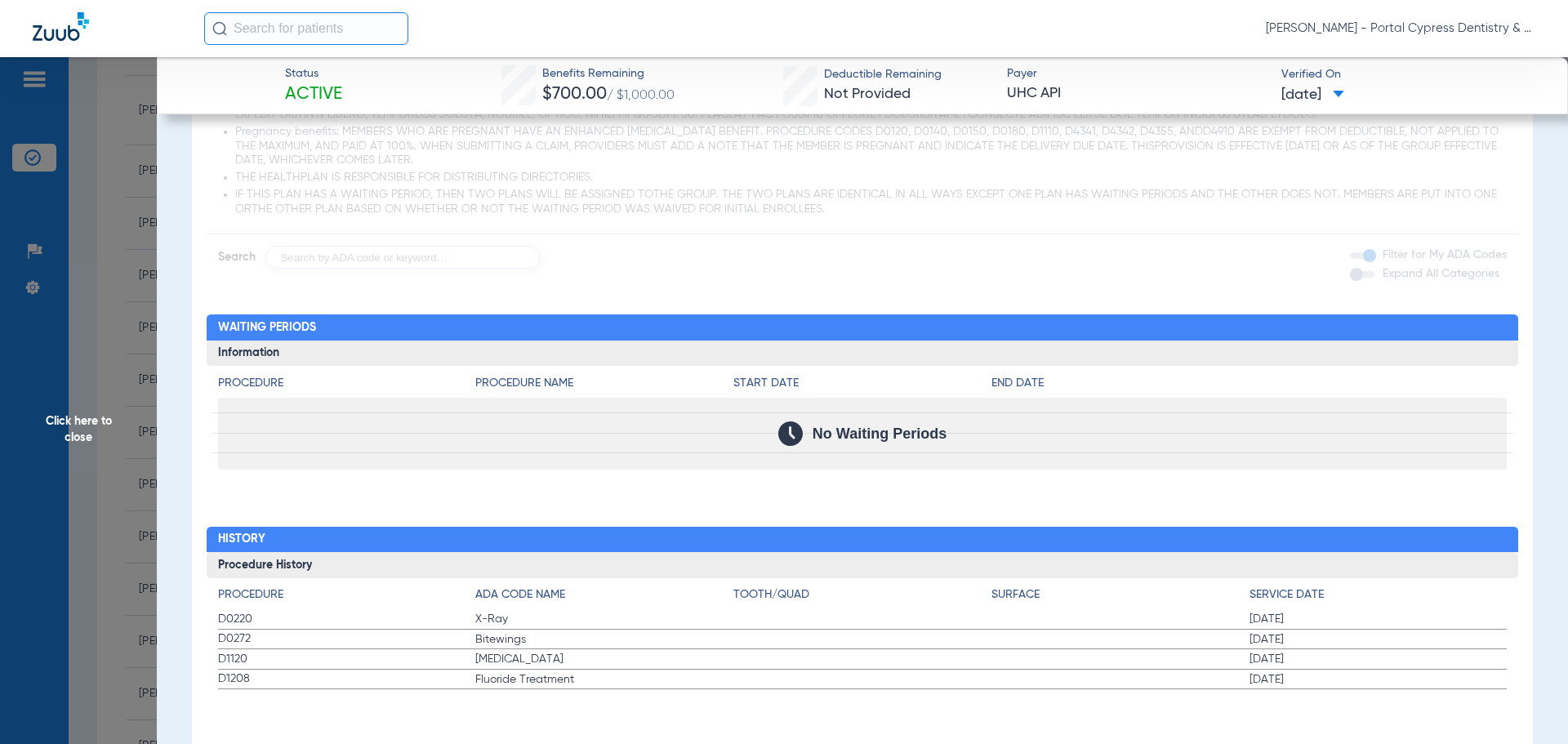
scroll to position [1526, 0]
click at [382, 257] on app-loading-indicator at bounding box center [862, 64] width 1312 height 410
click at [357, 264] on app-loading-indicator at bounding box center [862, 64] width 1312 height 410
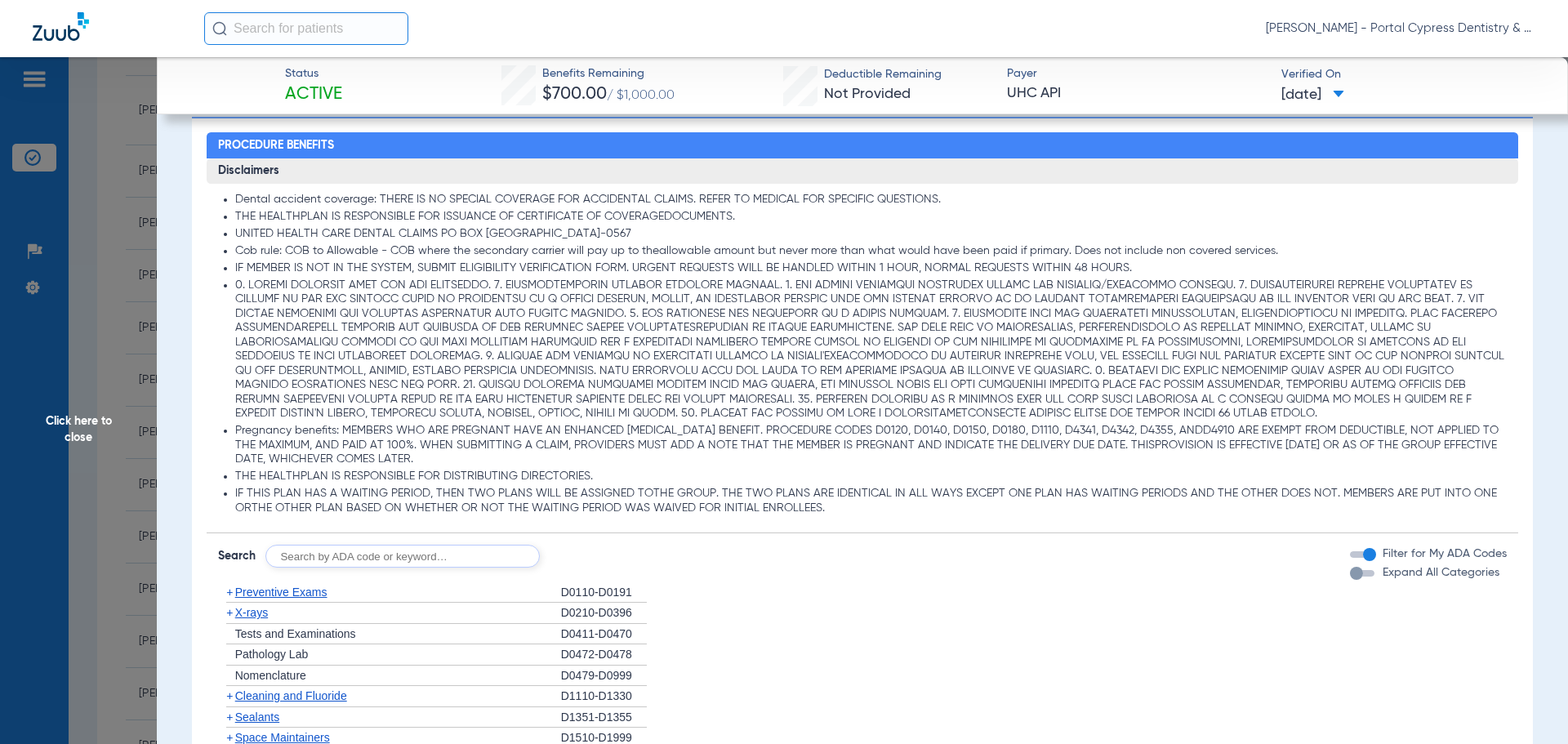
scroll to position [1471, 0]
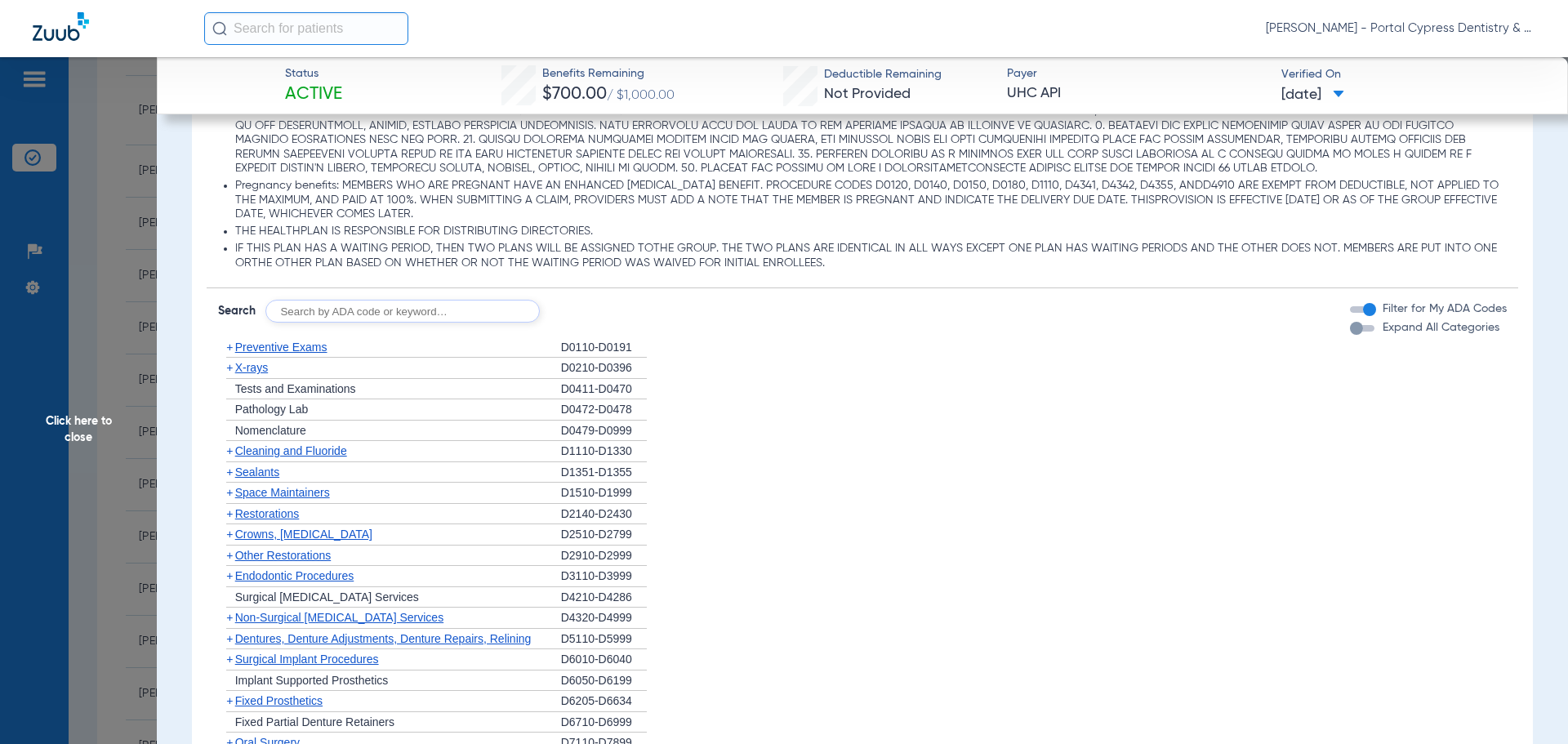
click at [390, 308] on input "text" at bounding box center [402, 311] width 274 height 23
type input "SEDATION"
click button "Search" at bounding box center [600, 311] width 65 height 23
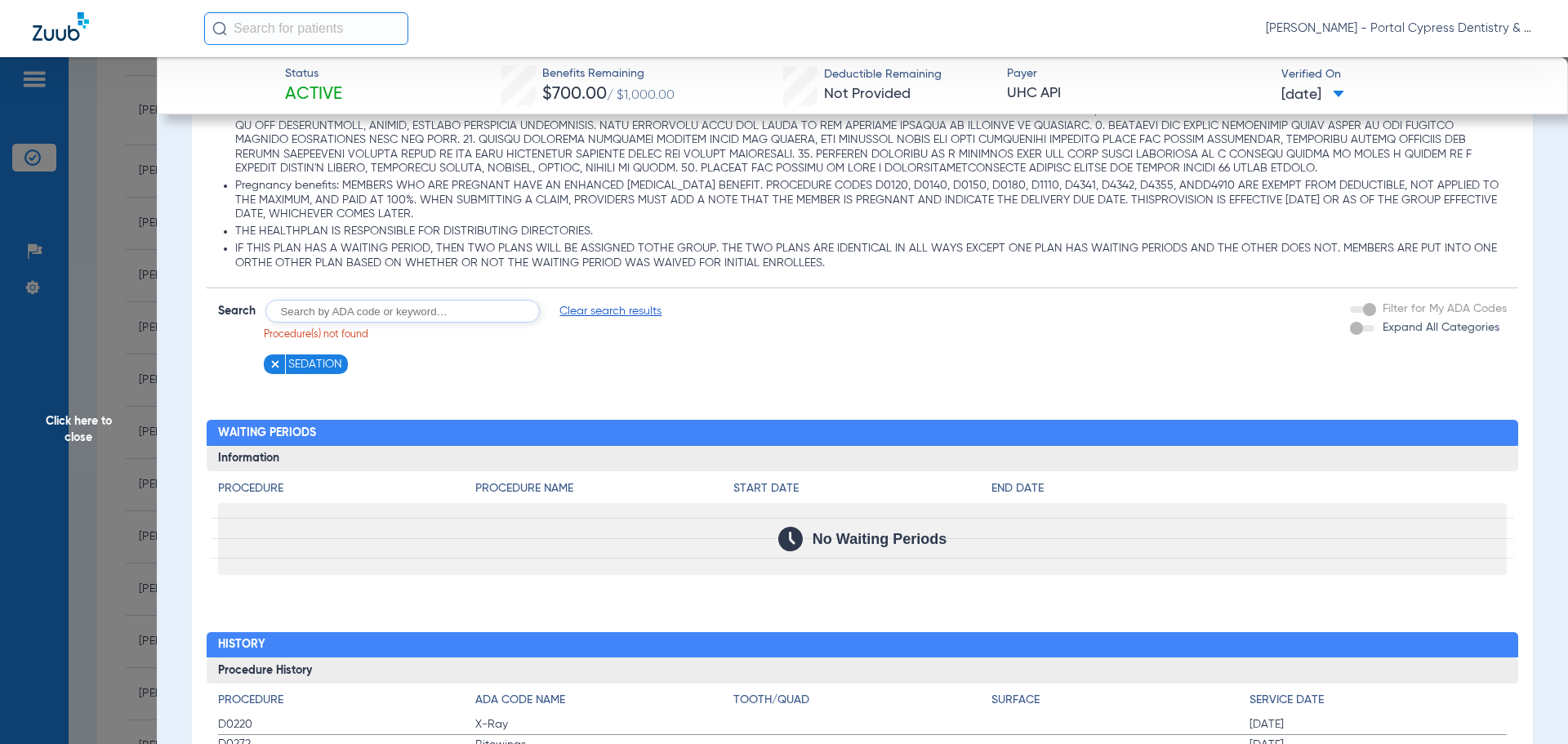
click at [271, 368] on img at bounding box center [275, 365] width 12 height 12
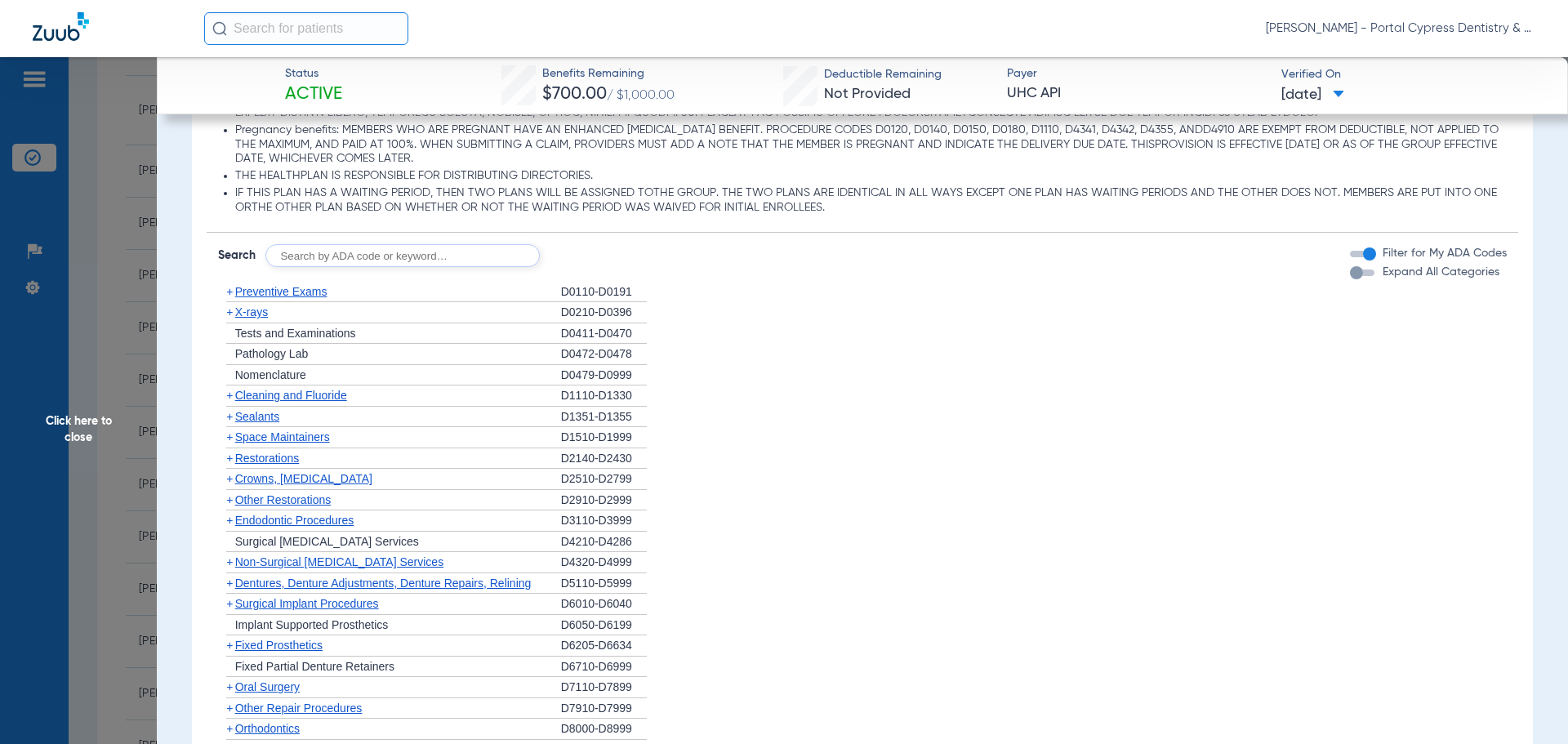
scroll to position [1771, 0]
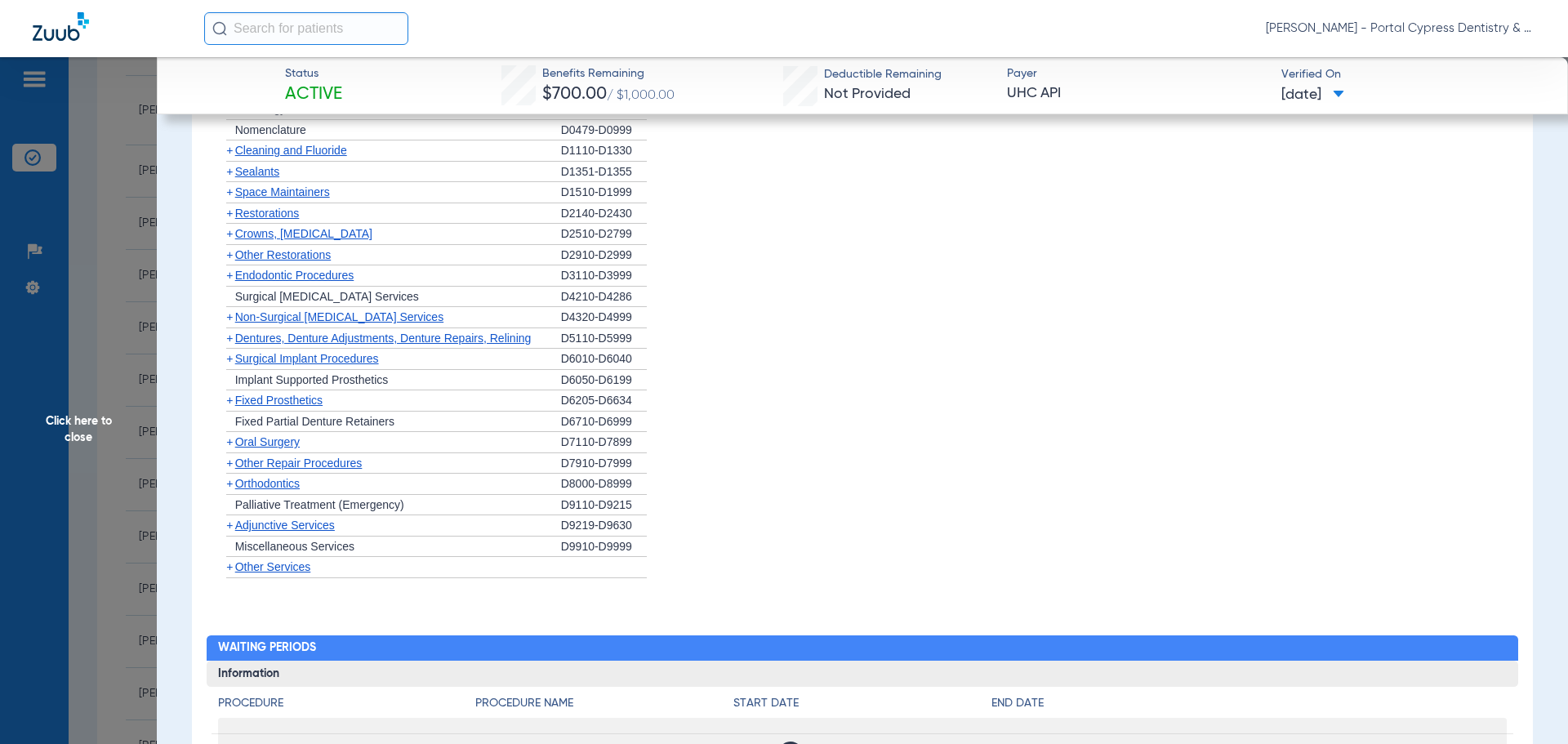
click at [294, 568] on span "Other Services" at bounding box center [273, 566] width 76 height 13
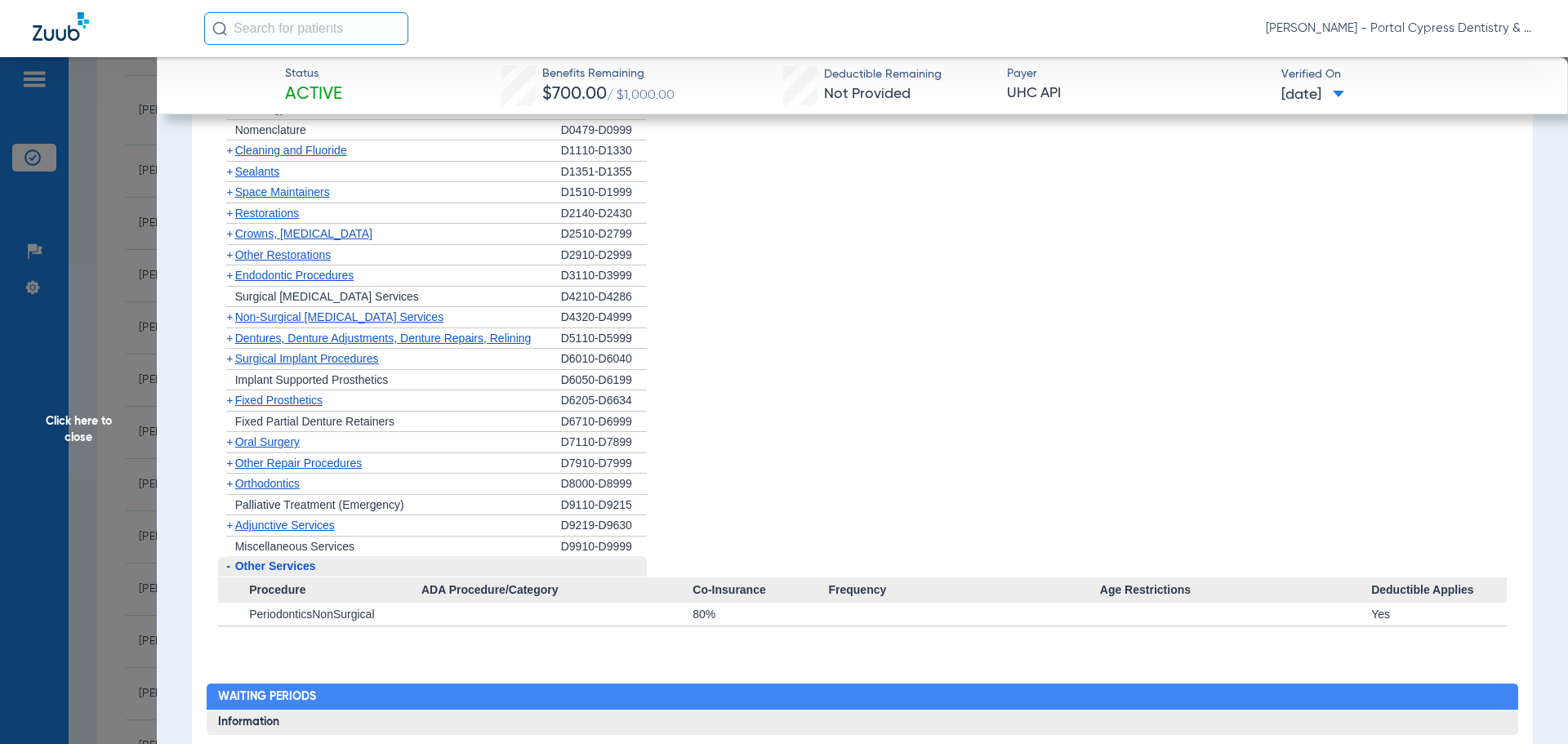
click at [302, 529] on span "Adjunctive Services" at bounding box center [285, 525] width 100 height 13
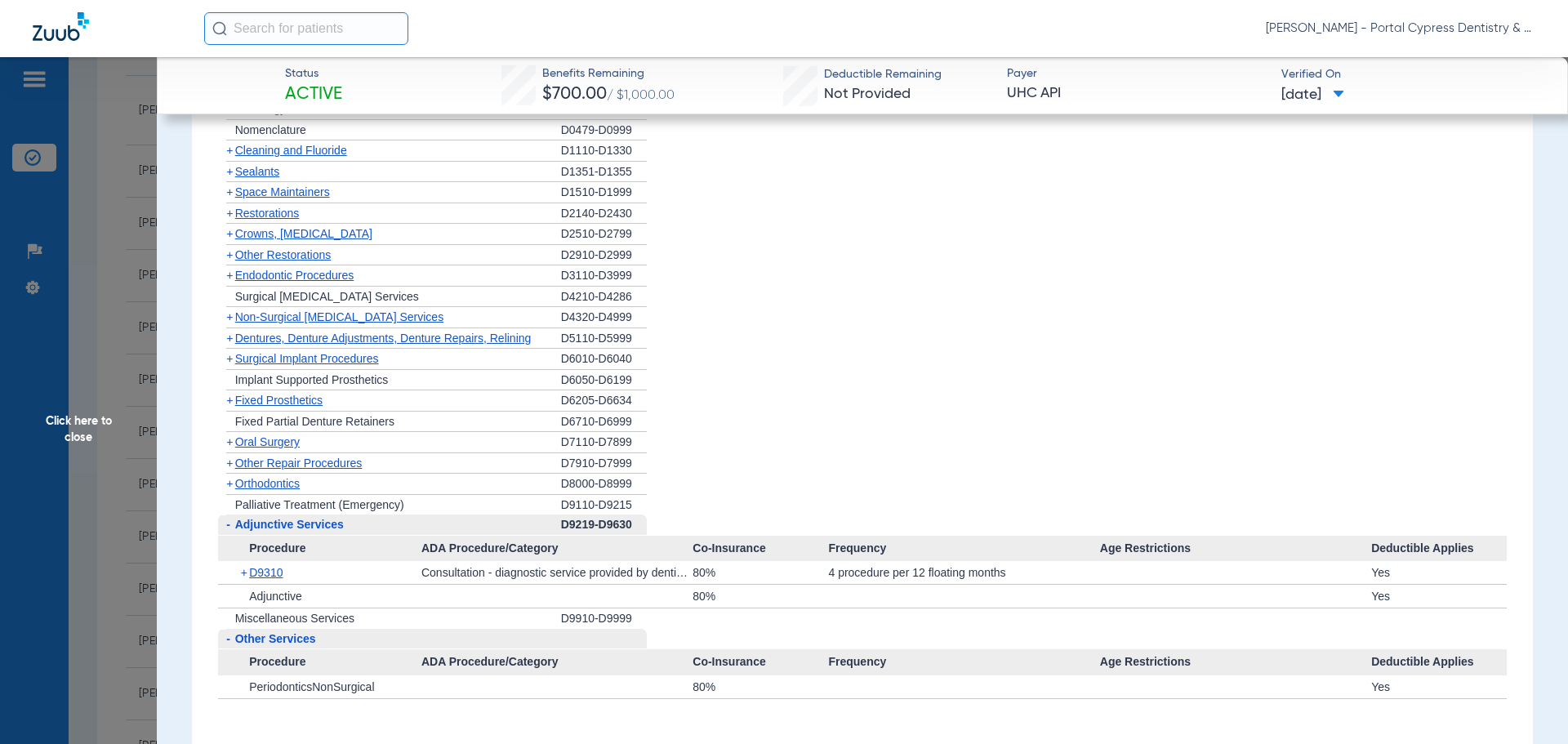
click at [290, 469] on span "Other Repair Procedures" at bounding box center [299, 463] width 127 height 13
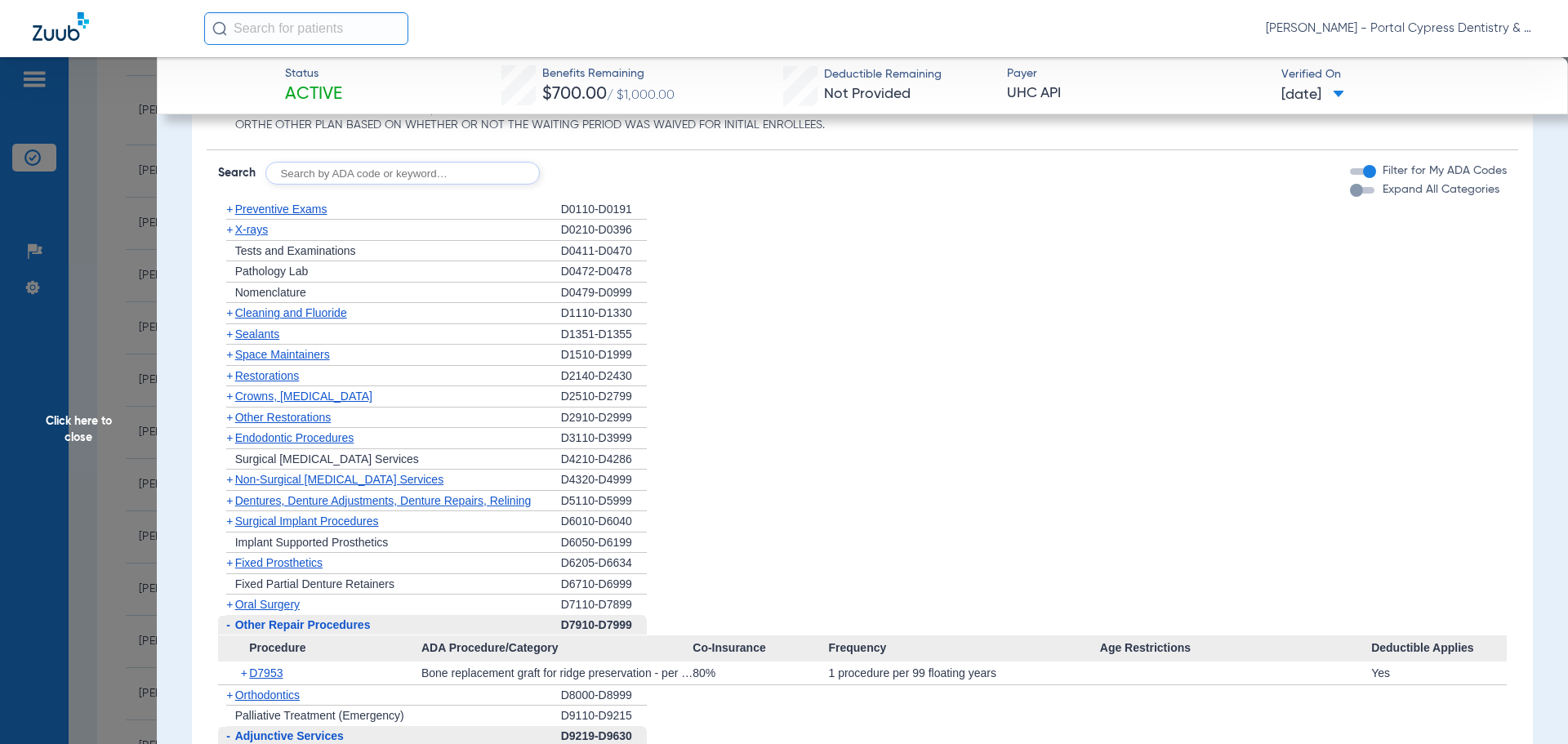
scroll to position [1607, 0]
click at [360, 179] on input "text" at bounding box center [402, 175] width 274 height 23
type input "2930"
click button "Search" at bounding box center [600, 175] width 65 height 23
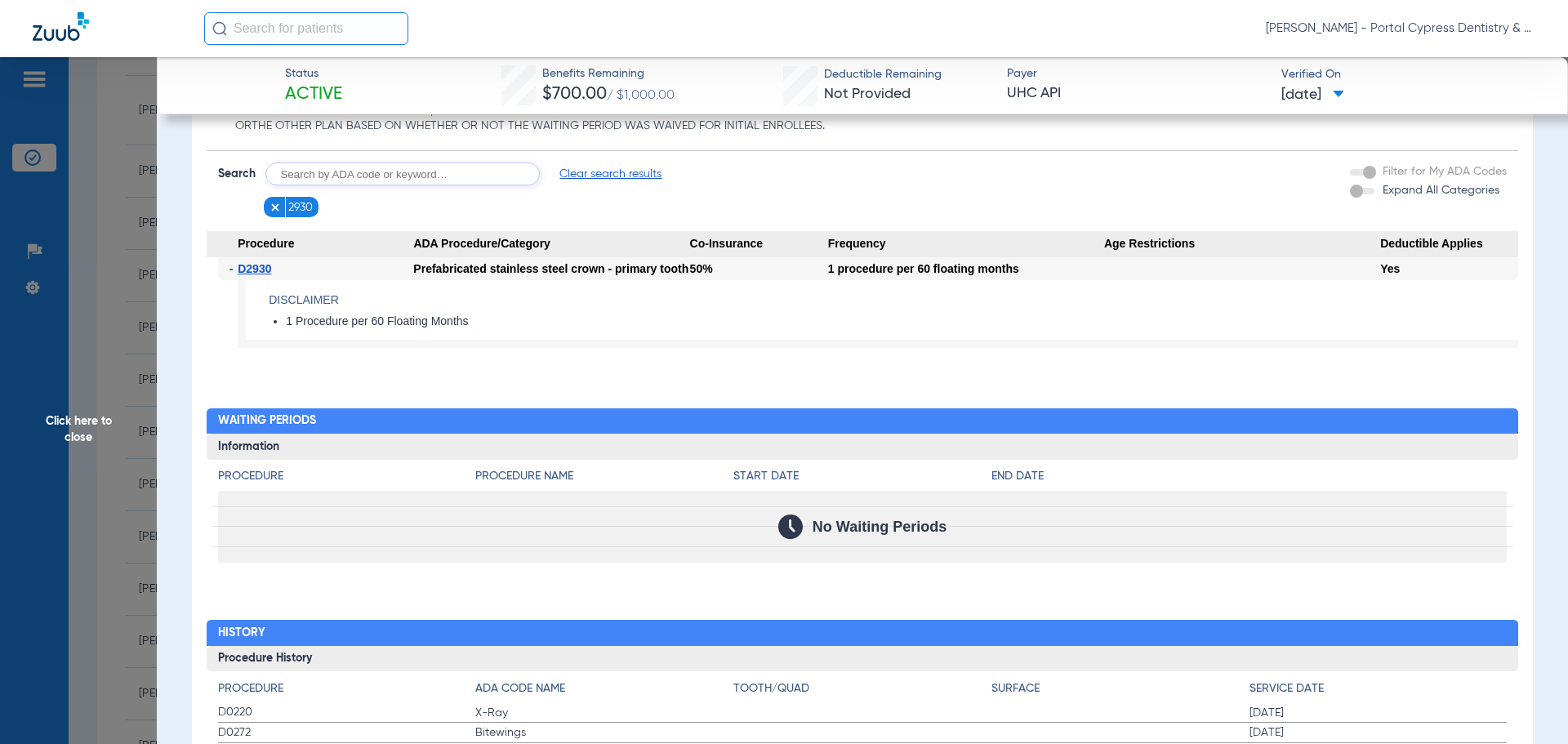
click at [363, 181] on input "text" at bounding box center [402, 175] width 274 height 23
type input "9248"
click button "Search" at bounding box center [600, 175] width 65 height 23
click at [278, 207] on img at bounding box center [275, 208] width 12 height 12
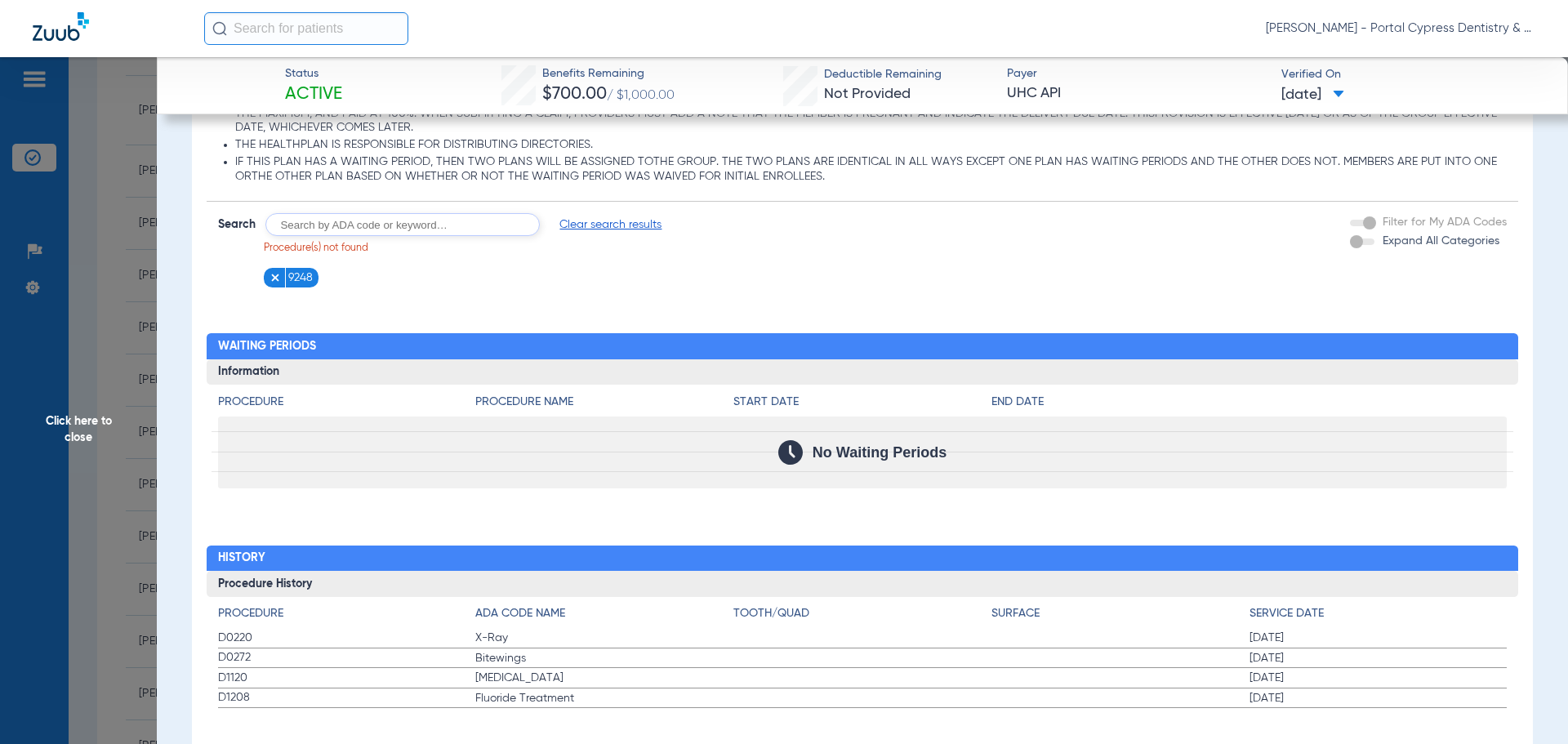
scroll to position [1577, 0]
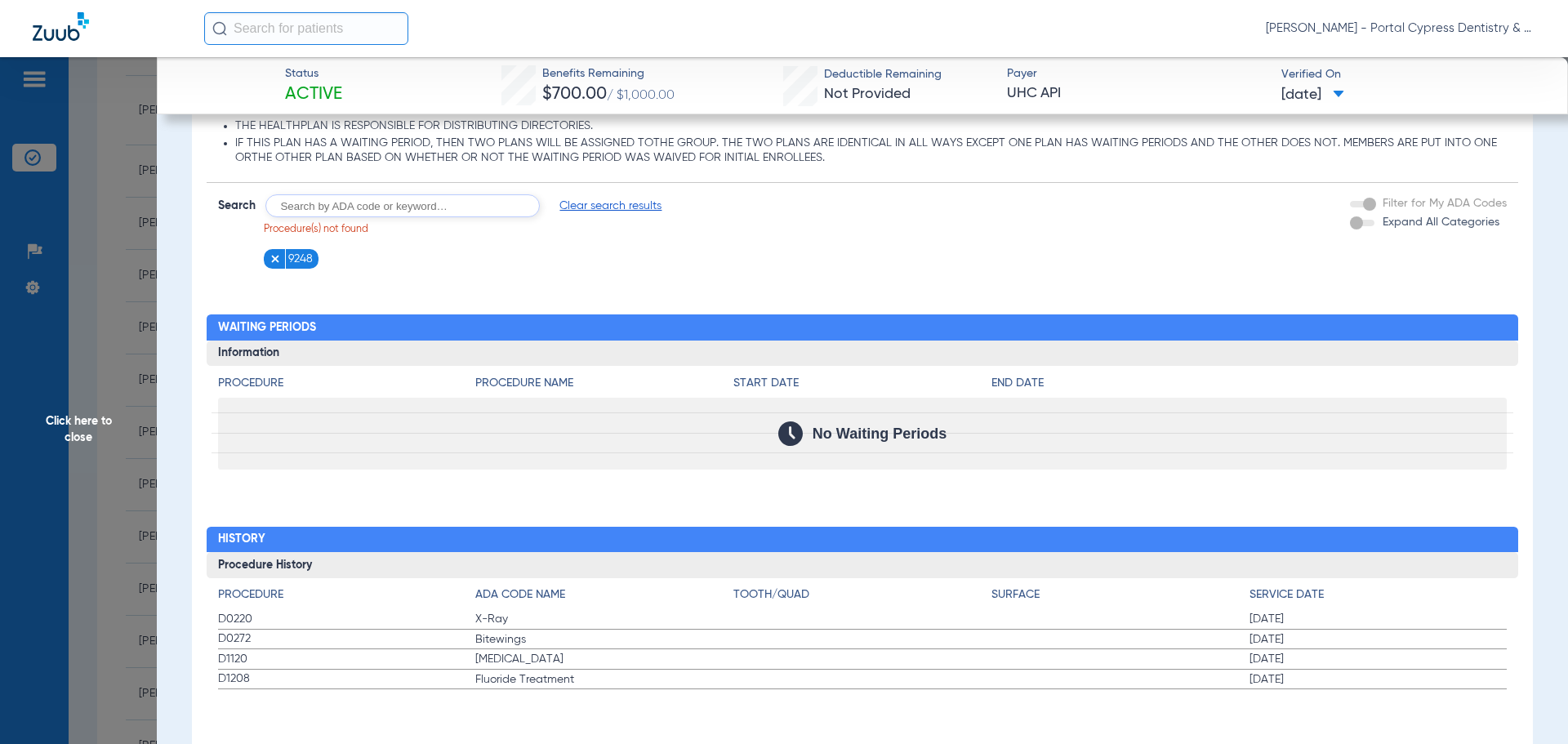
click at [358, 210] on input "text" at bounding box center [402, 206] width 274 height 23
type input "2392"
click button "Search" at bounding box center [600, 206] width 65 height 23
click at [358, 210] on input "text" at bounding box center [402, 206] width 274 height 23
type input "2391"
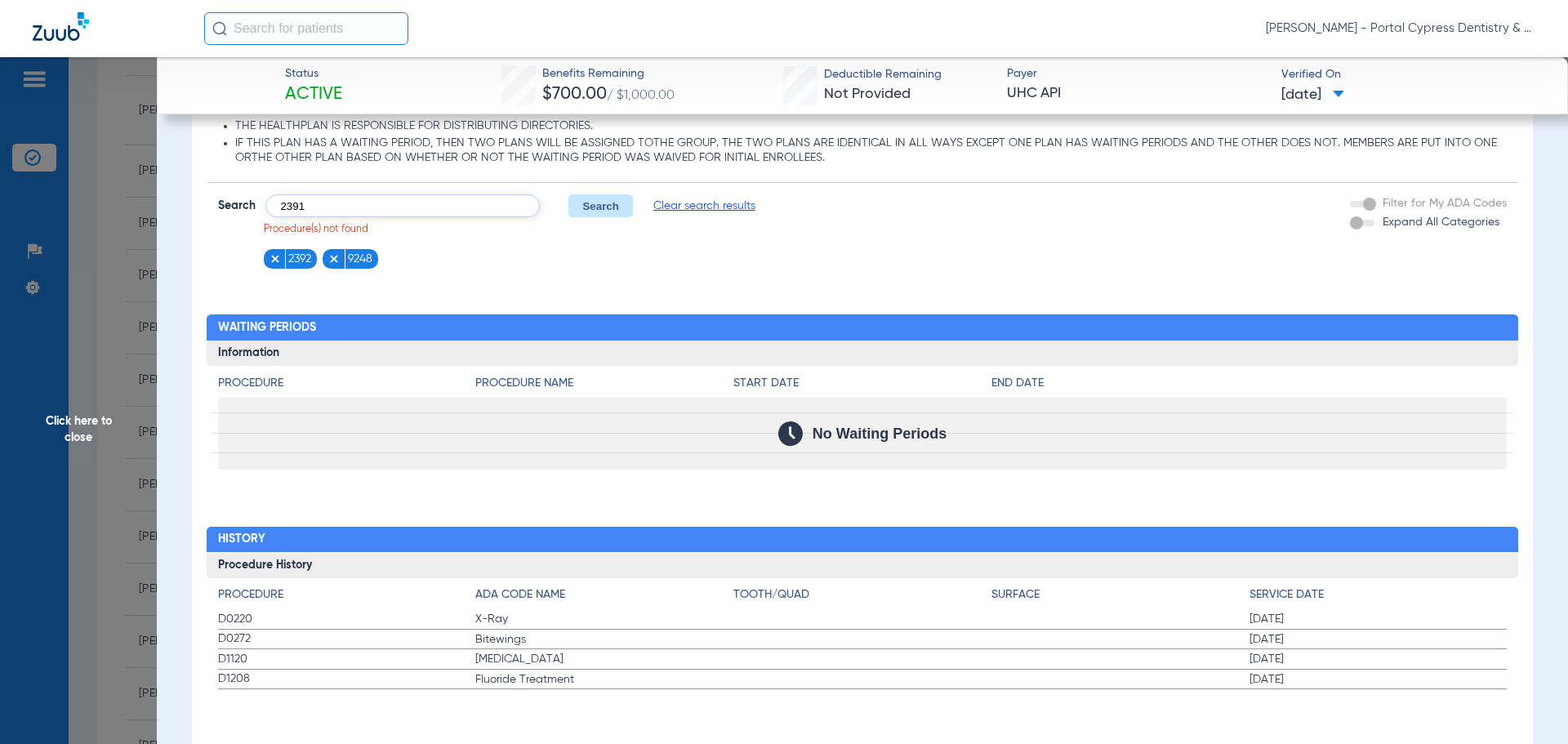
click button "Search" at bounding box center [600, 206] width 65 height 23
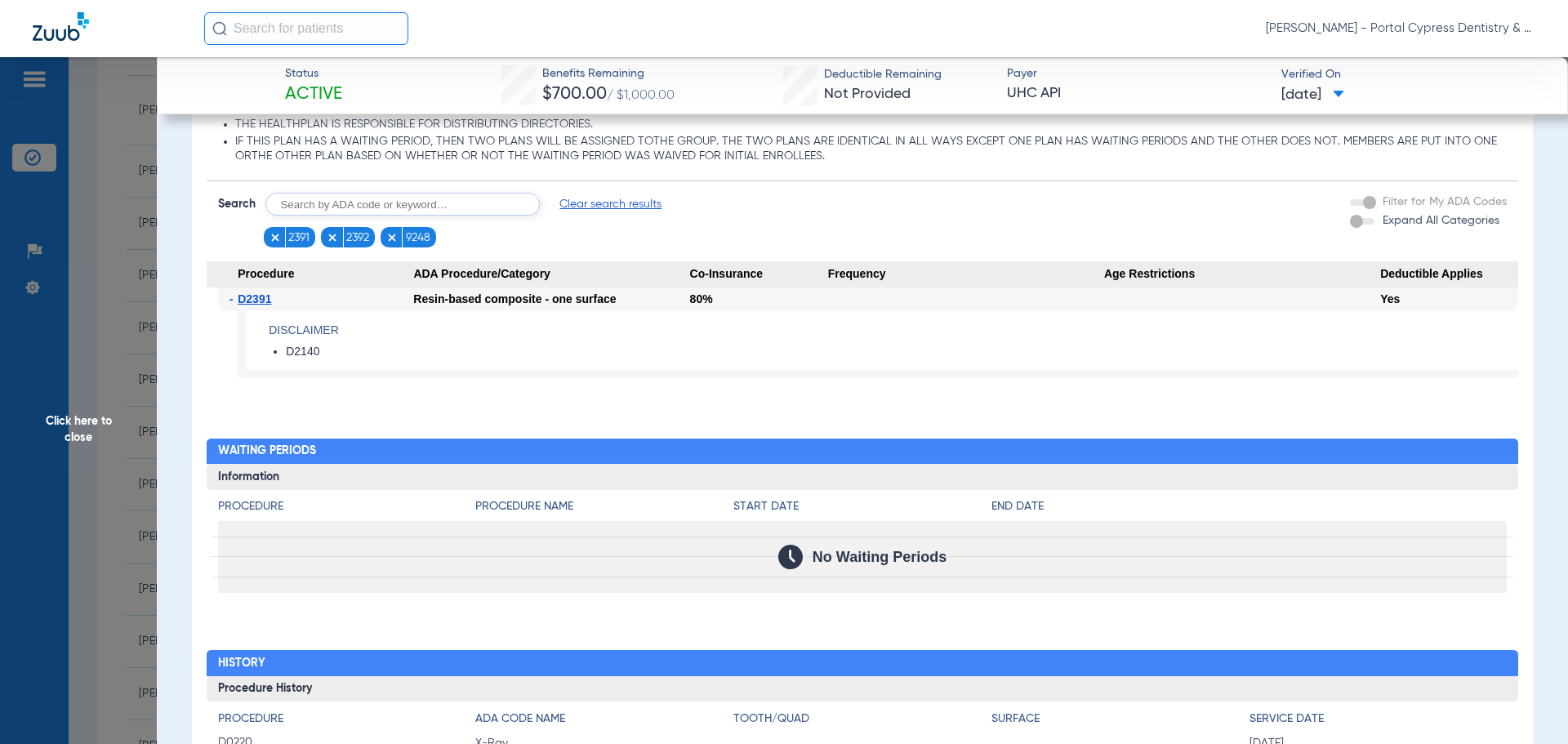
click at [333, 203] on input "text" at bounding box center [402, 205] width 274 height 23
type input "1354"
click button "Search" at bounding box center [600, 205] width 65 height 23
click at [457, 237] on img at bounding box center [452, 238] width 12 height 12
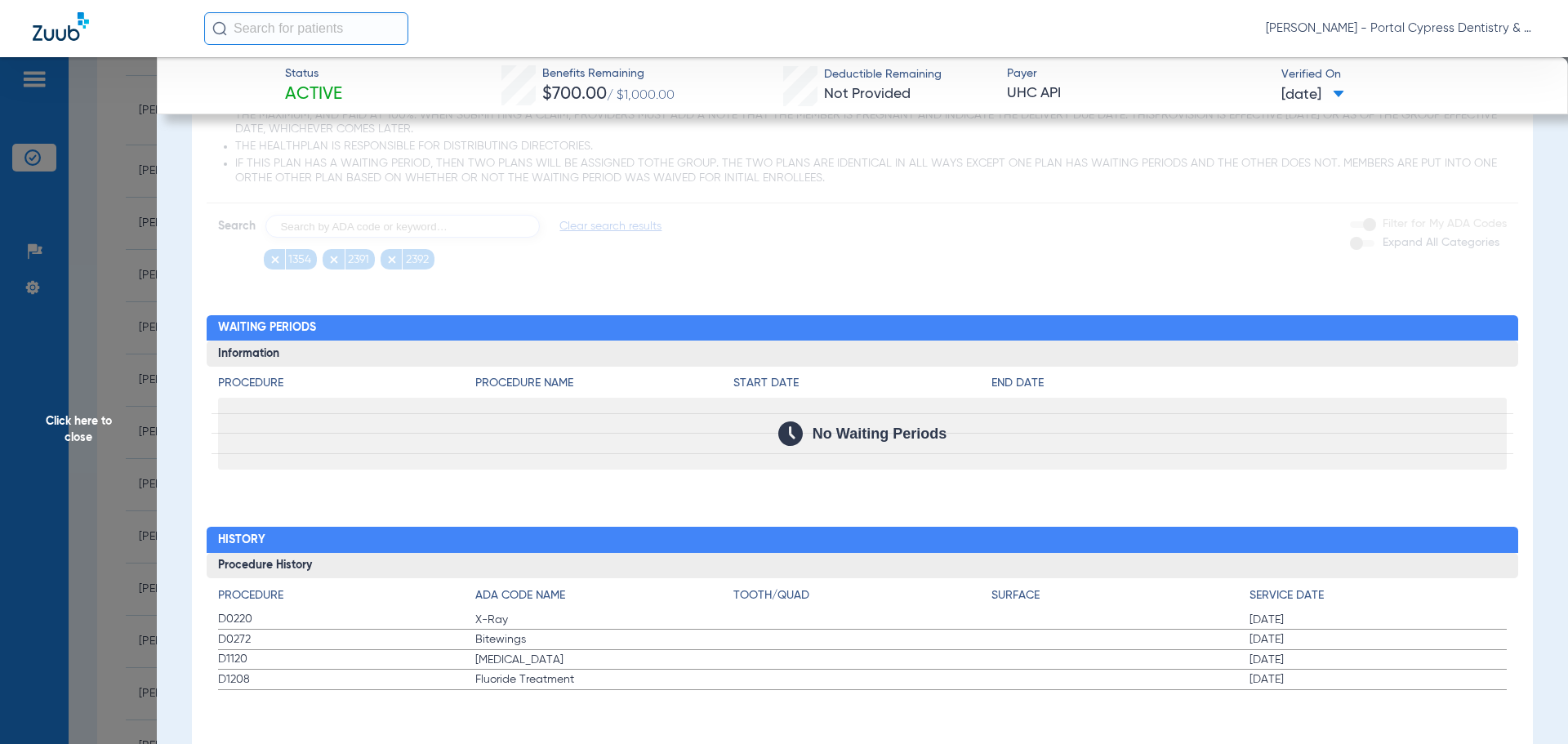
scroll to position [1557, 0]
click at [393, 256] on app-loading-indicator at bounding box center [862, 49] width 1312 height 441
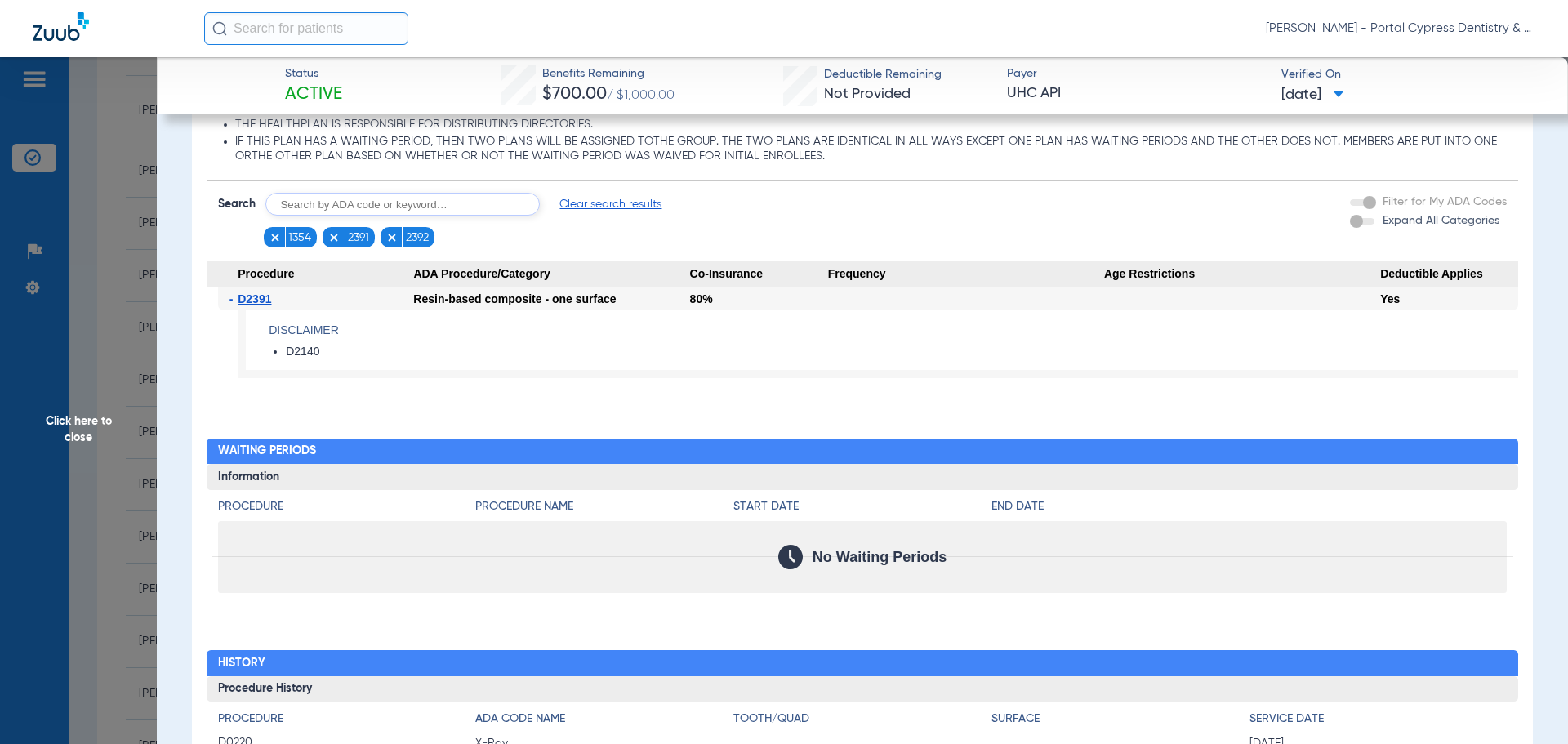
click at [390, 237] on img at bounding box center [392, 238] width 12 height 12
click at [335, 255] on div "Disclaimers Dental accident coverage: THERE IS NO SPECIAL COVERAGE FOR ACCIDENT…" at bounding box center [862, 99] width 1312 height 587
click at [334, 240] on img at bounding box center [335, 238] width 12 height 12
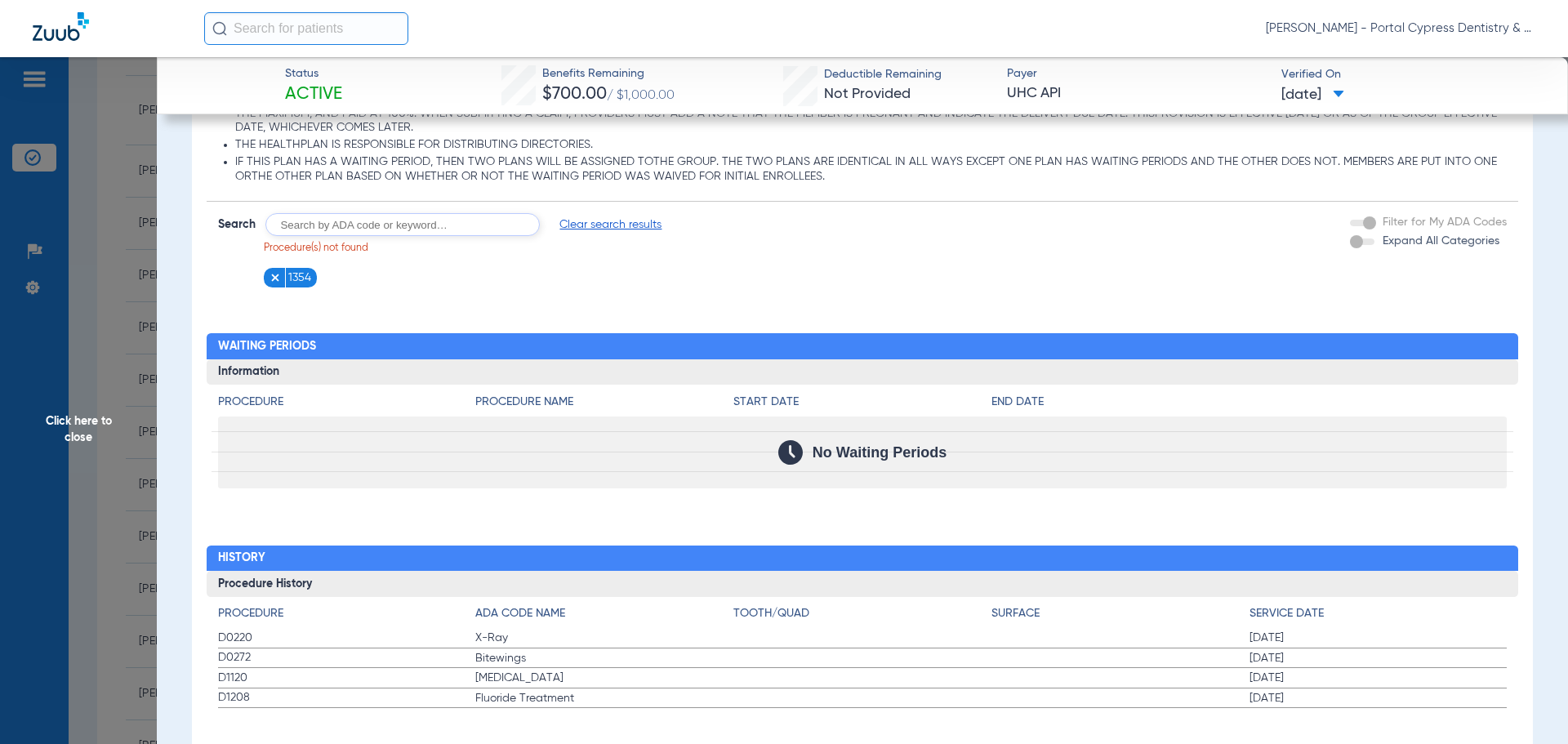
scroll to position [1577, 0]
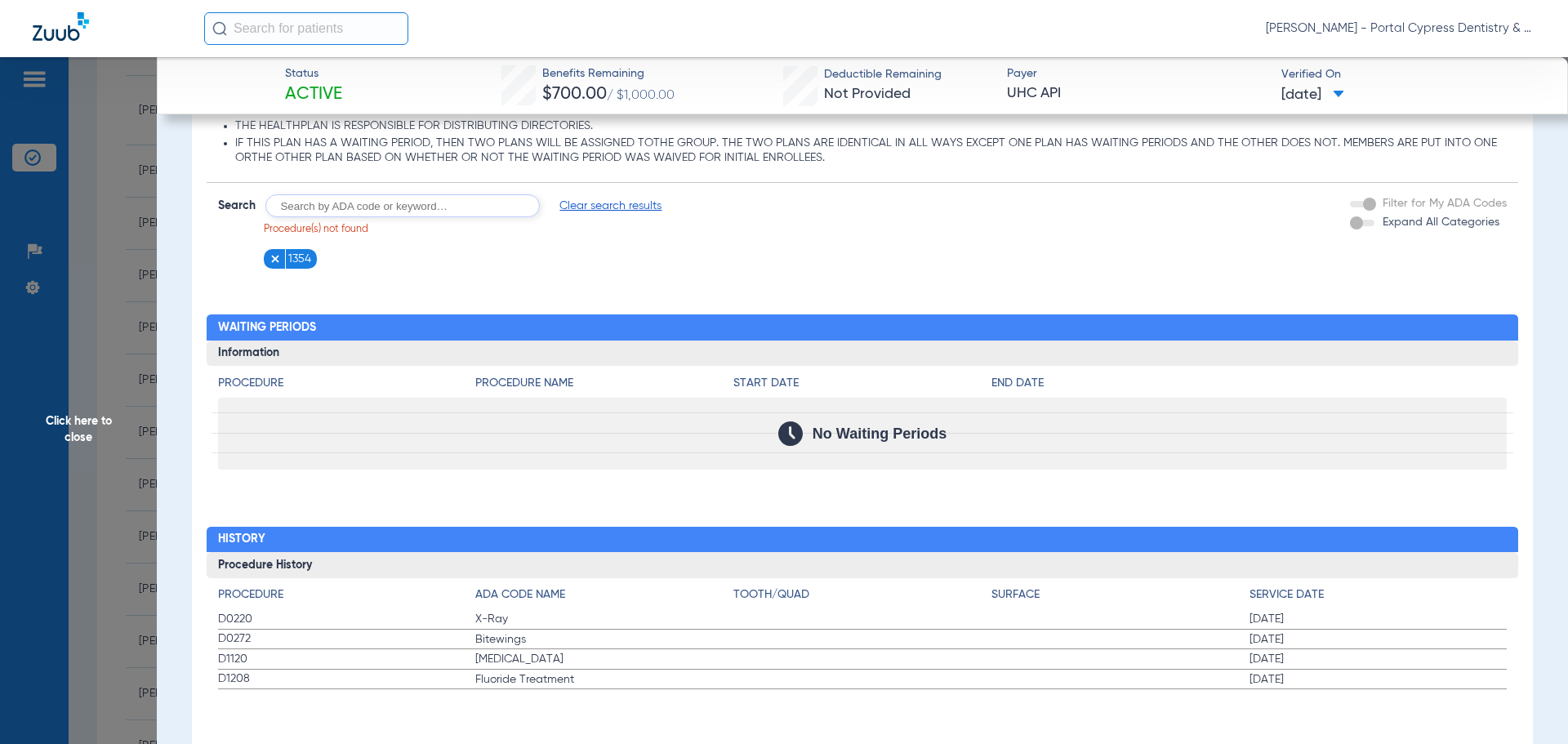
drag, startPoint x: 484, startPoint y: 296, endPoint x: 163, endPoint y: 359, distance: 327.1
click at [484, 296] on div "Procedure Benefits Disclaimers Dental accident coverage: THERE IS NO SPECIAL CO…" at bounding box center [862, 264] width 1341 height 995
click at [27, 435] on span "Click here to close" at bounding box center [79, 429] width 157 height 744
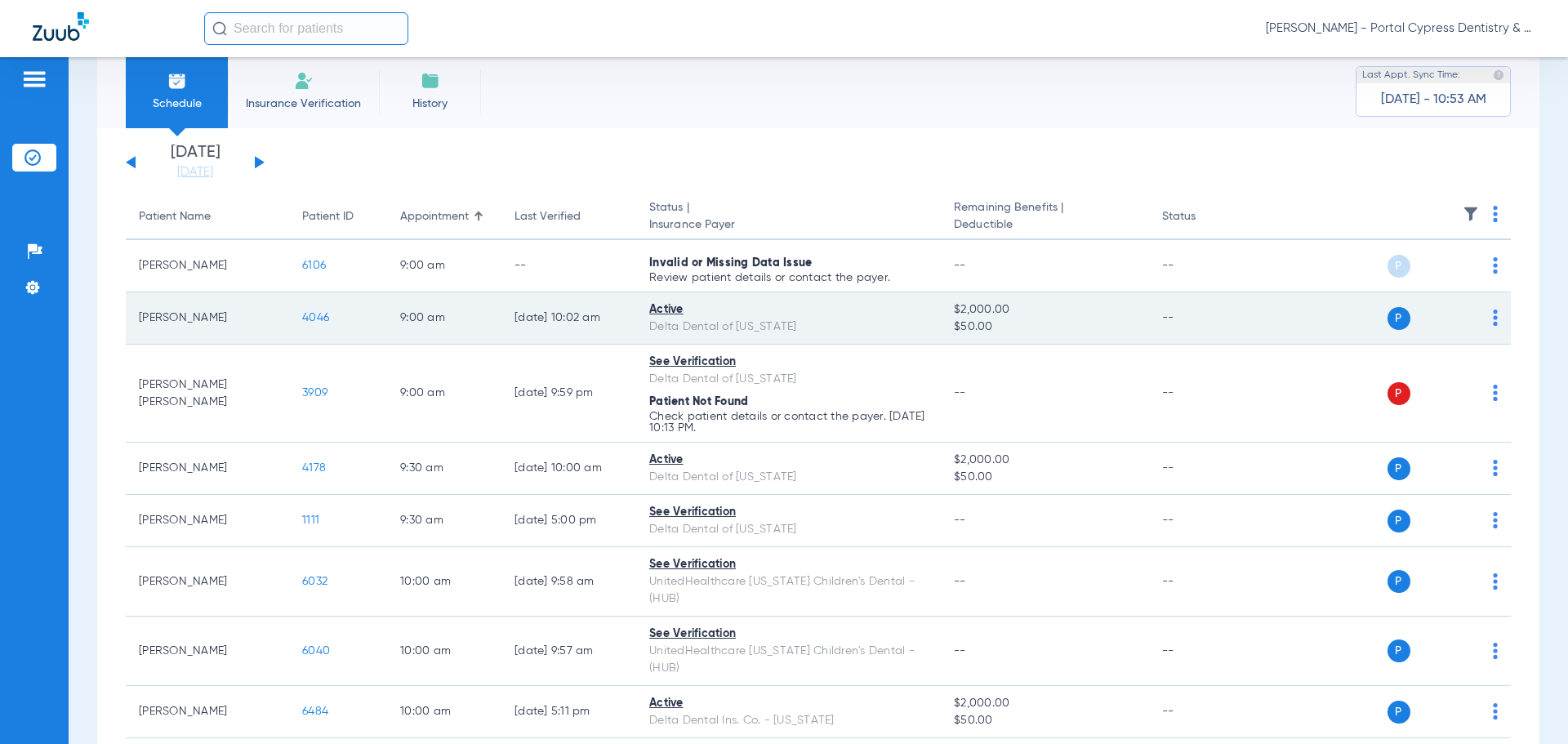
scroll to position [0, 0]
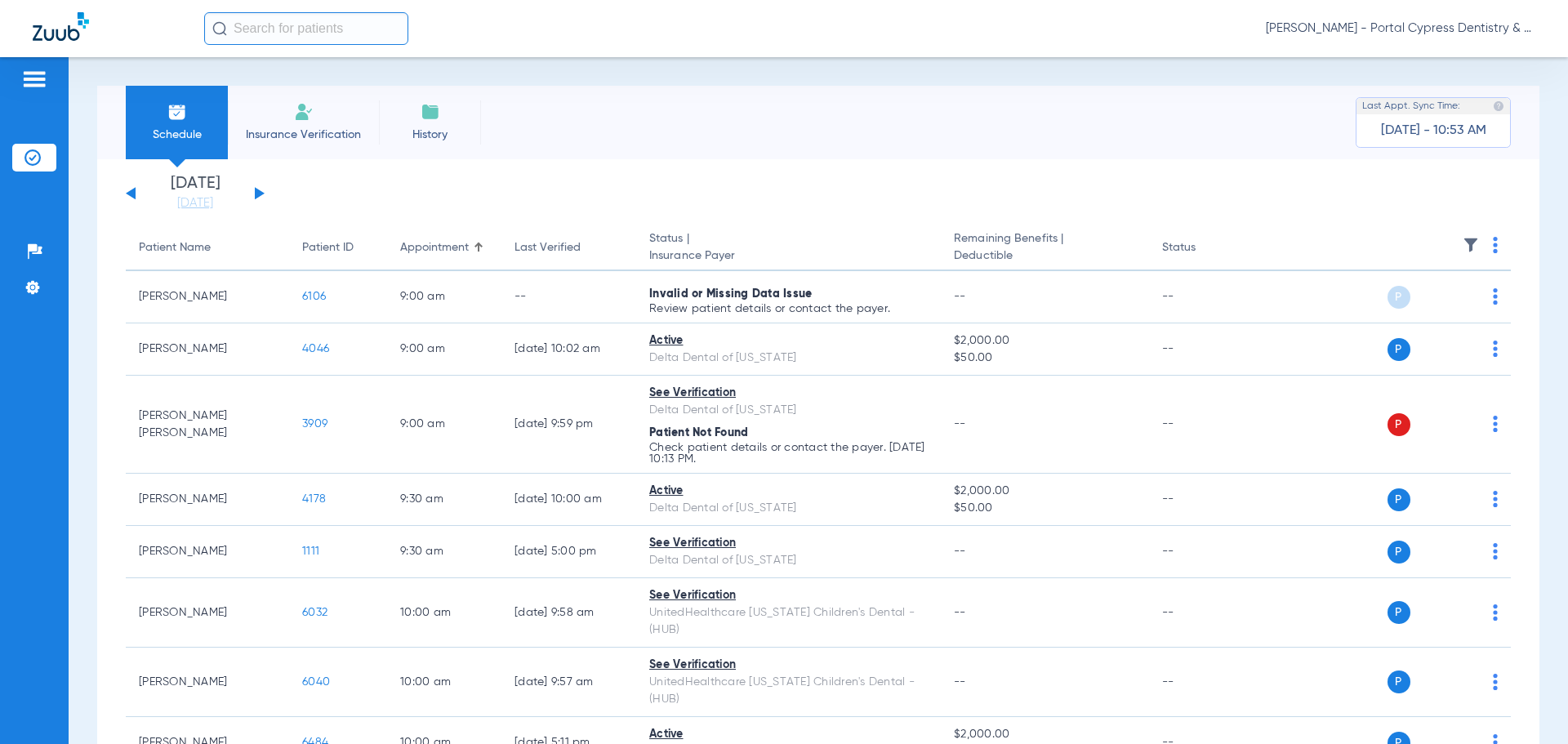
click at [656, 147] on div "Schedule Insurance Verification History Last Appt. Sync Time: Today - 10:53 AM" at bounding box center [817, 122] width 1442 height 74
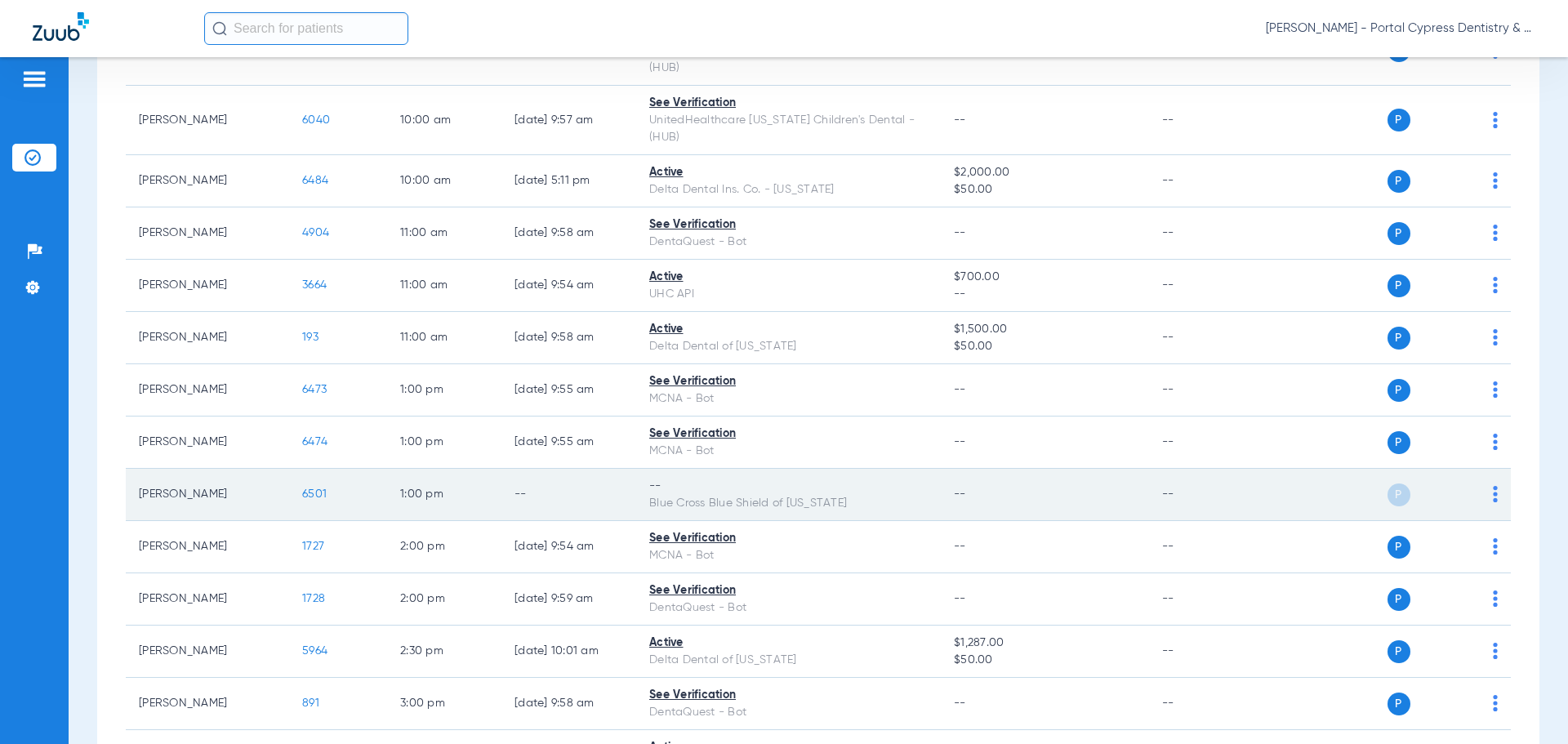
scroll to position [571, 0]
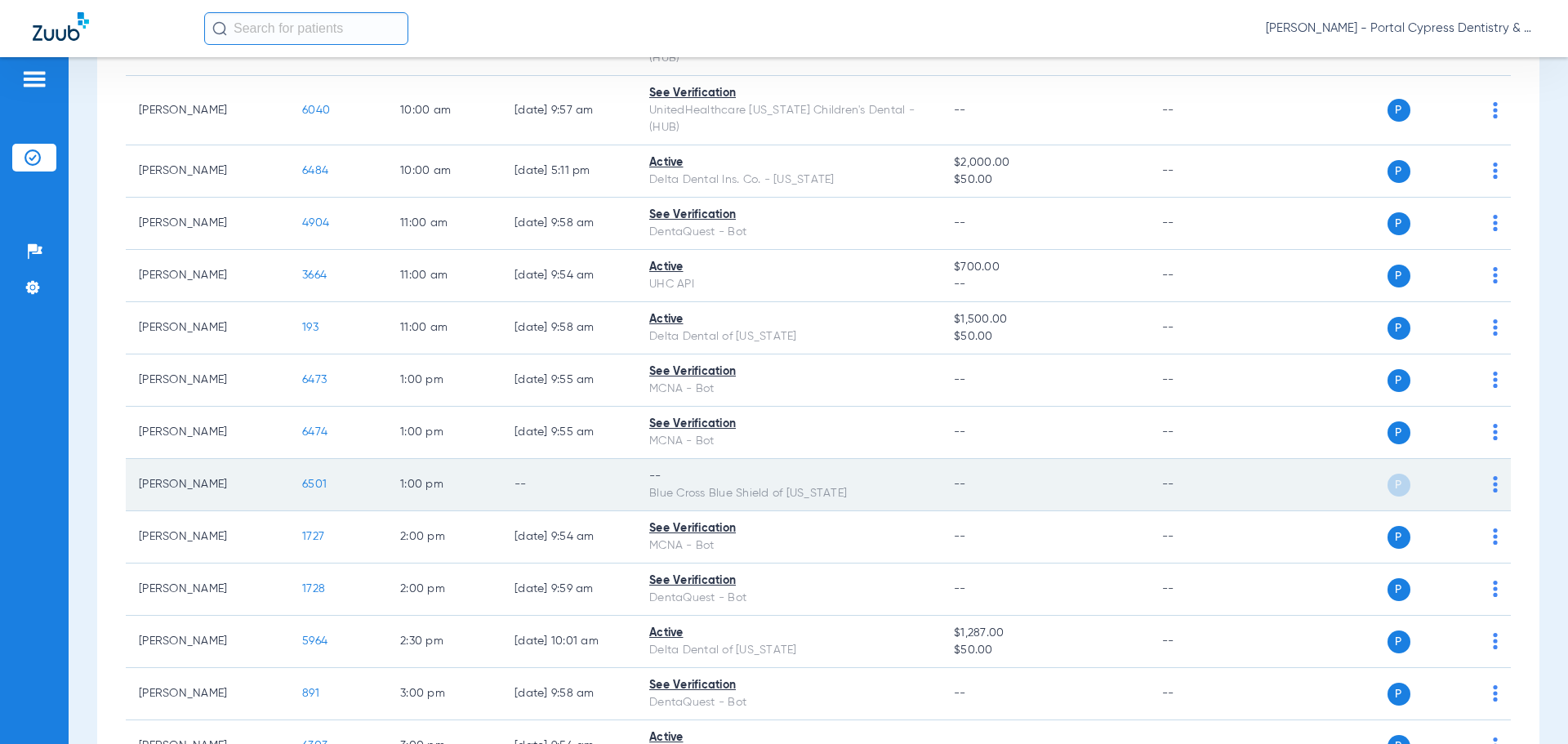
click at [313, 478] on span "6501" at bounding box center [314, 484] width 24 height 12
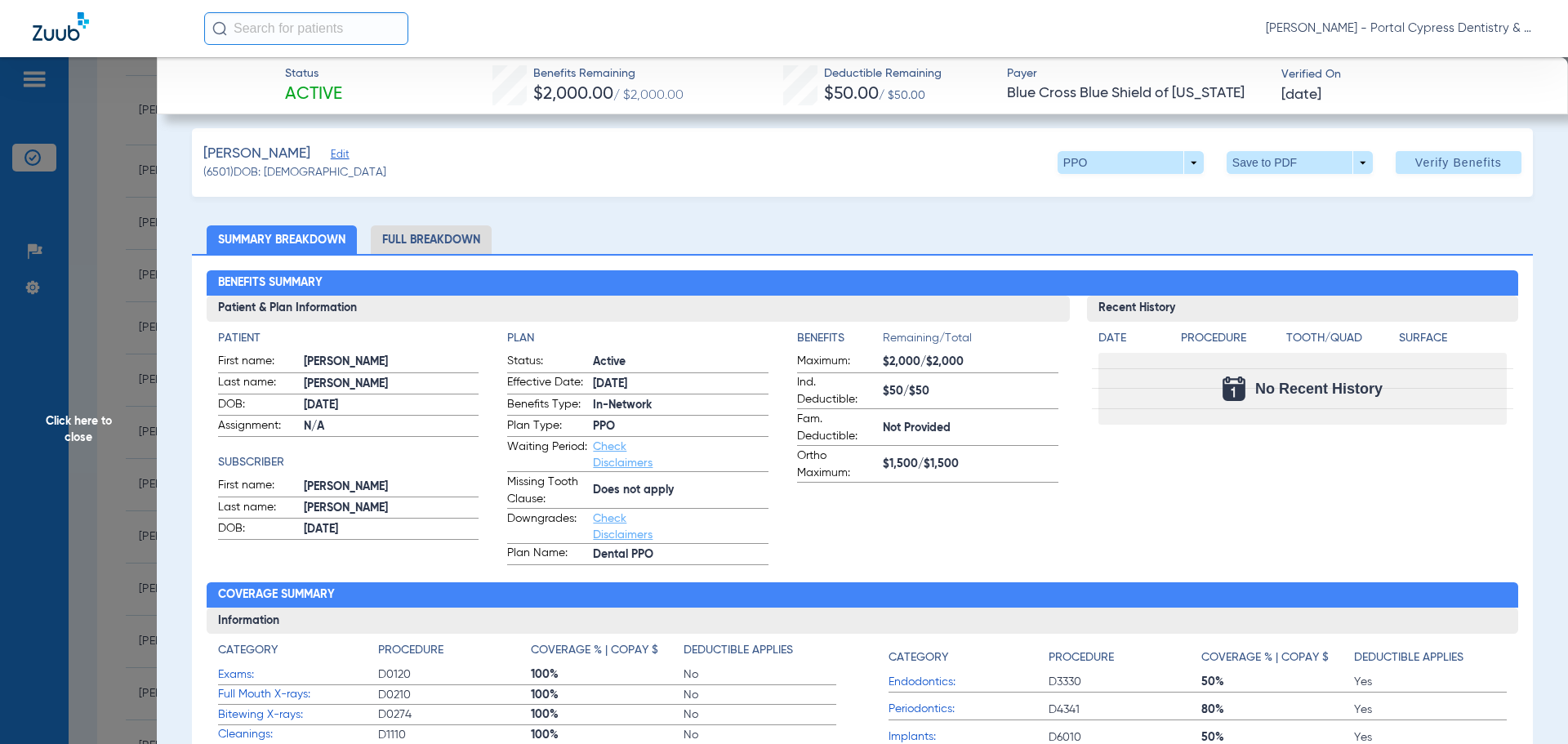
scroll to position [0, 0]
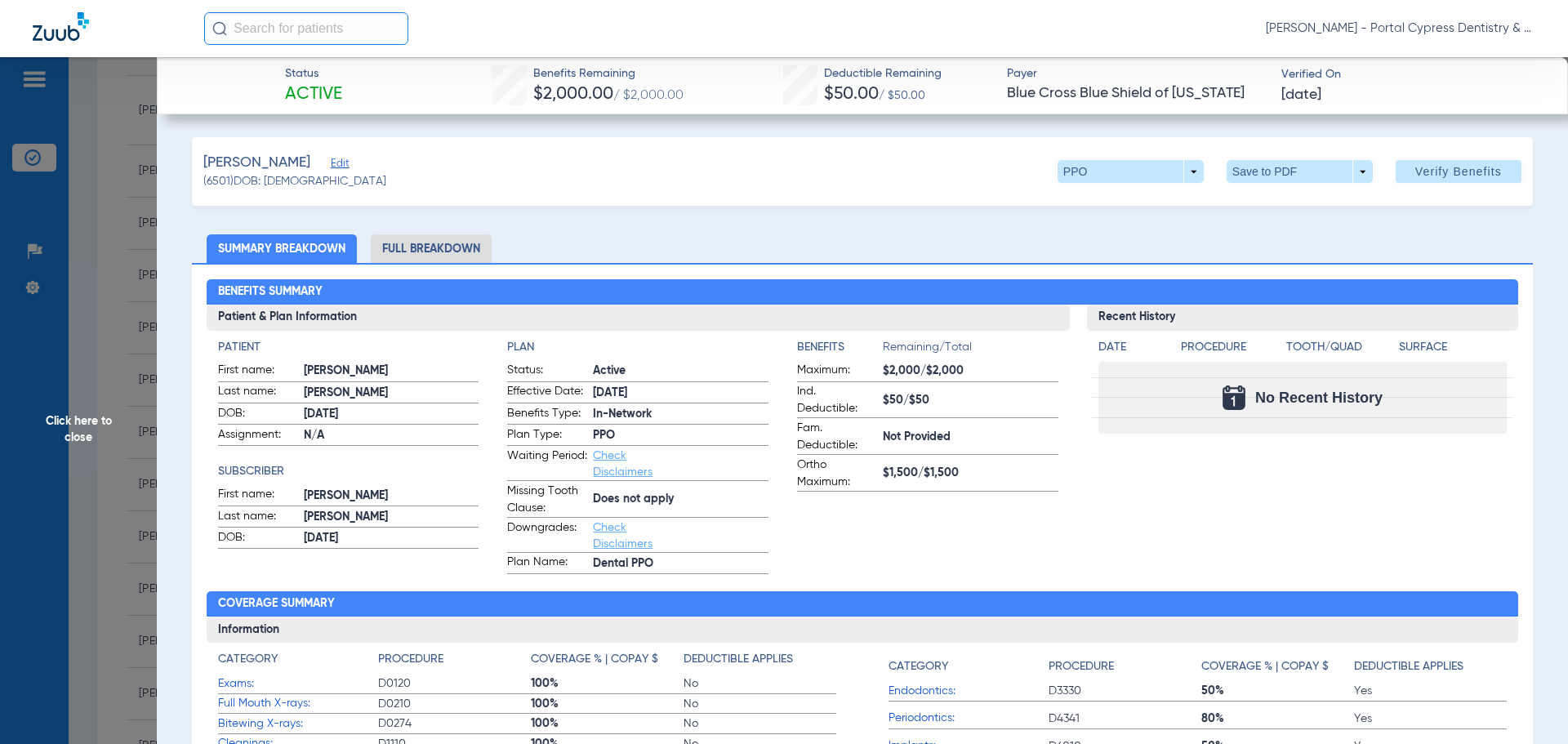
click at [464, 240] on li "Full Breakdown" at bounding box center [431, 248] width 121 height 28
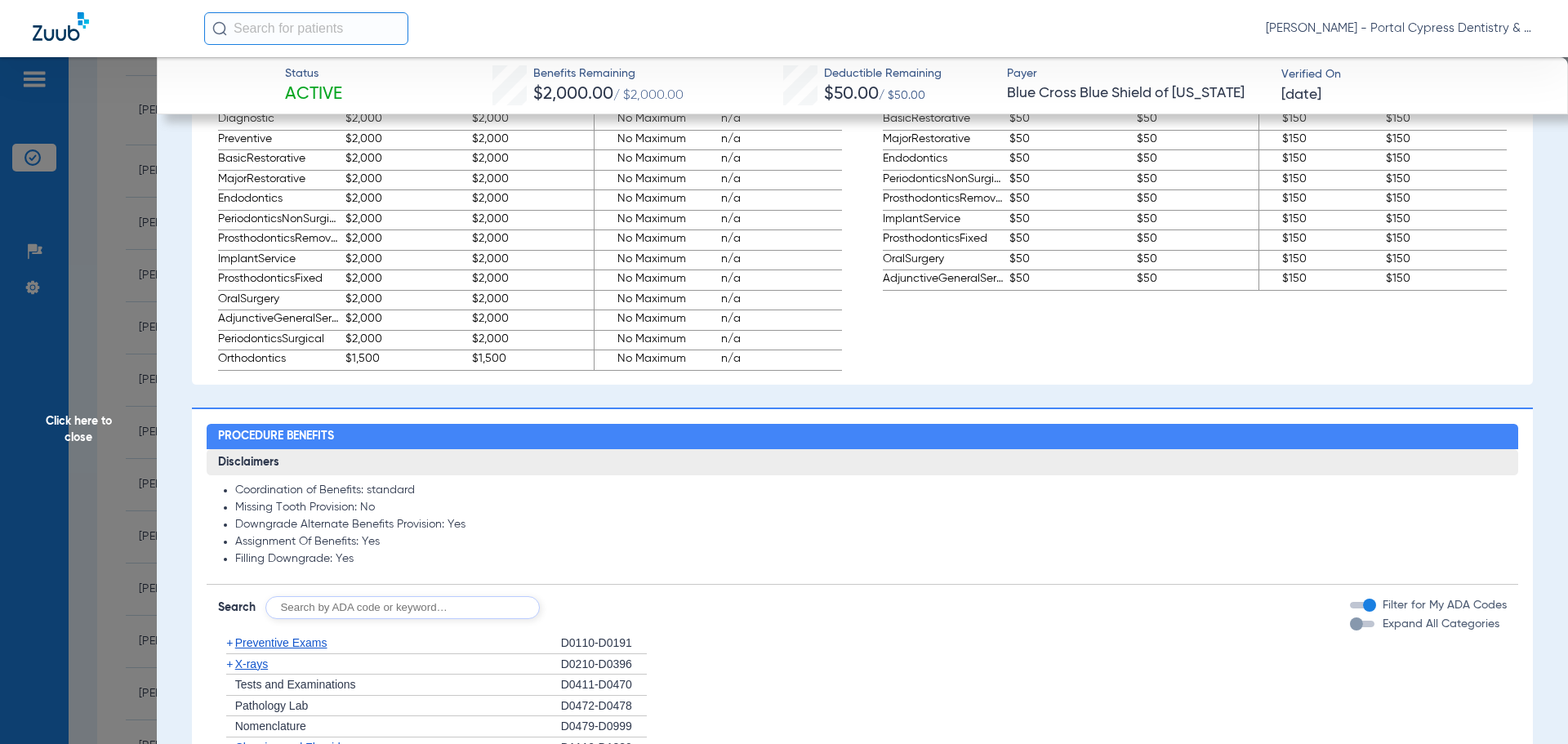
scroll to position [1144, 0]
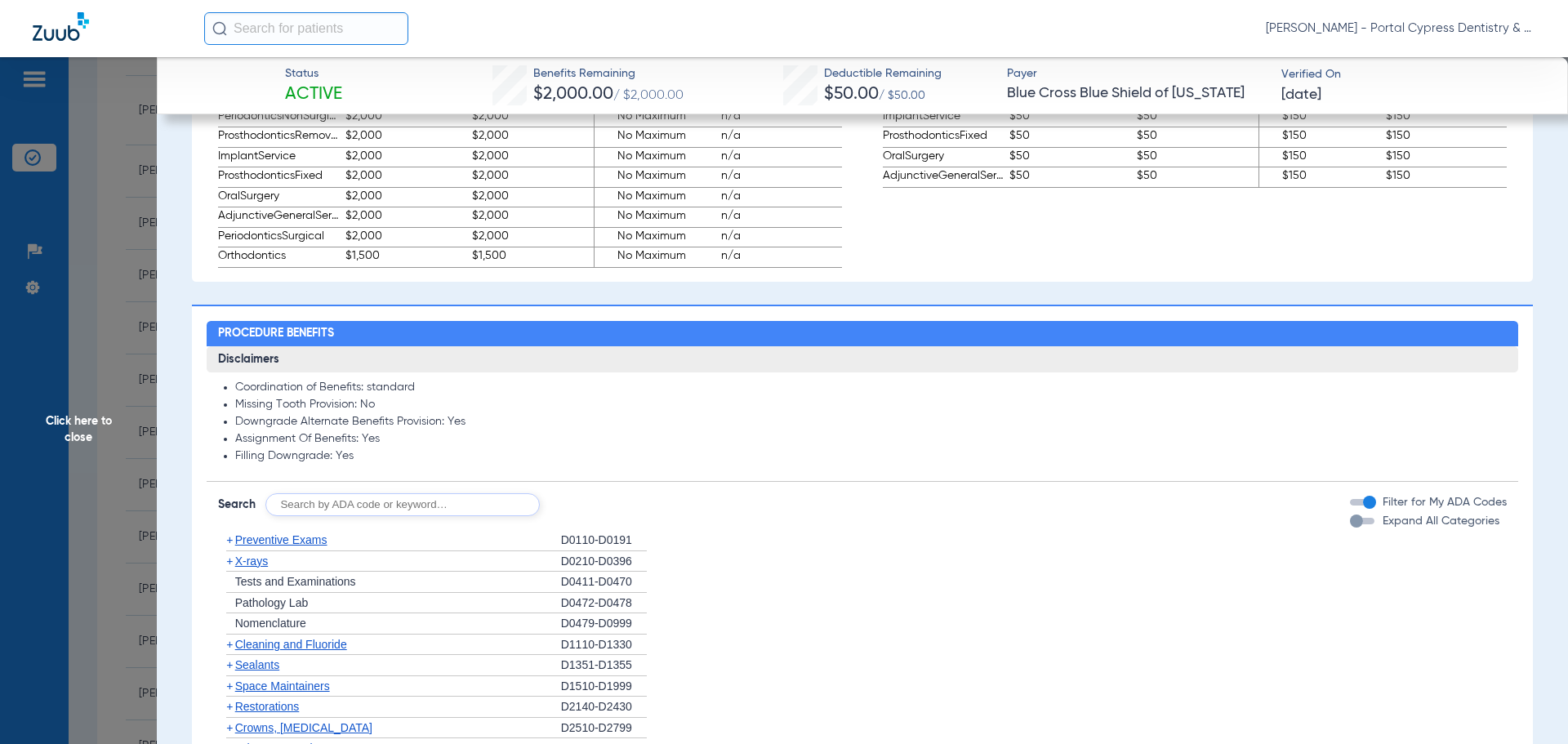
click at [335, 502] on input "text" at bounding box center [402, 505] width 274 height 23
type input "0330"
click button "Search" at bounding box center [600, 505] width 65 height 23
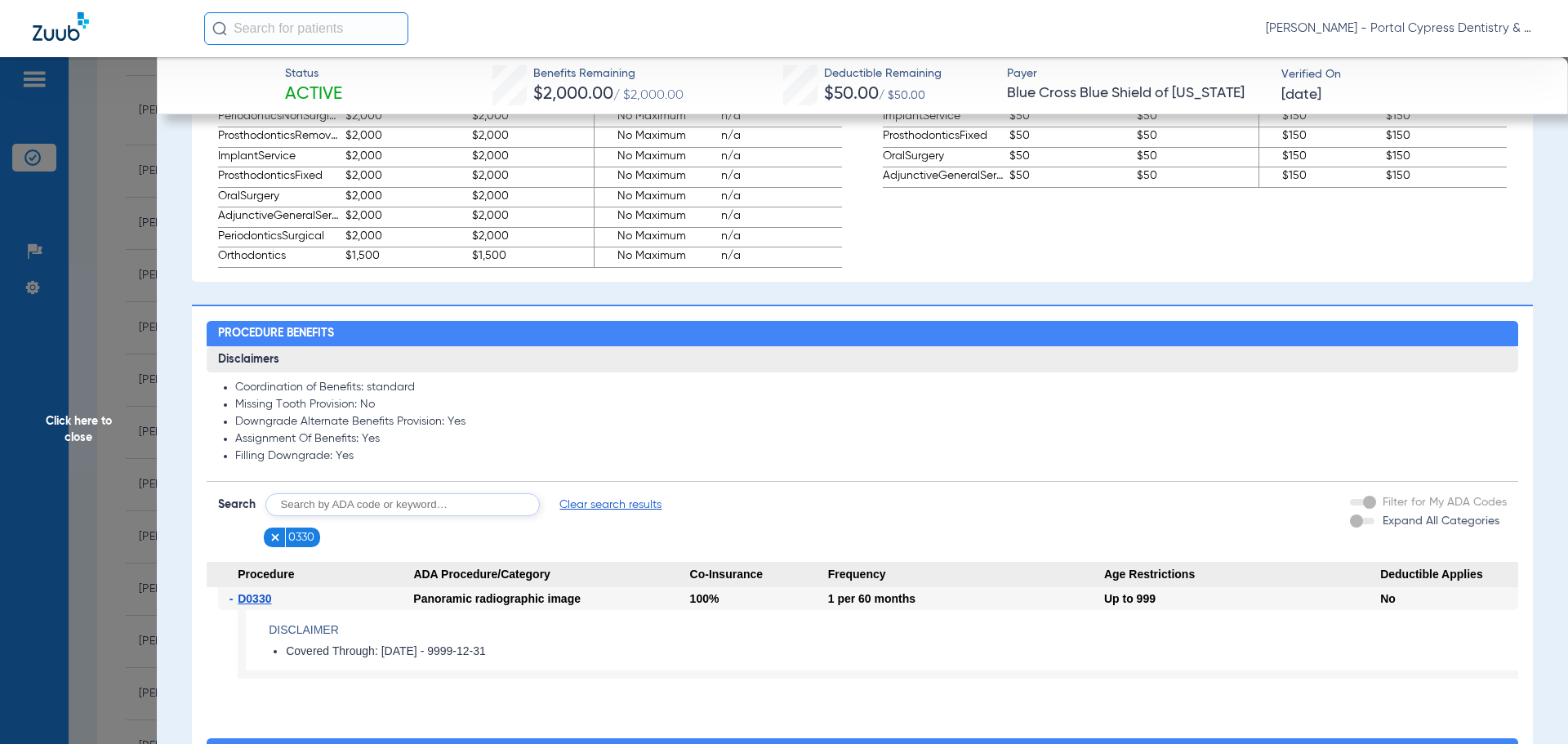
click at [432, 500] on input "text" at bounding box center [402, 505] width 274 height 23
type input "4910"
click button "Search" at bounding box center [600, 505] width 65 height 23
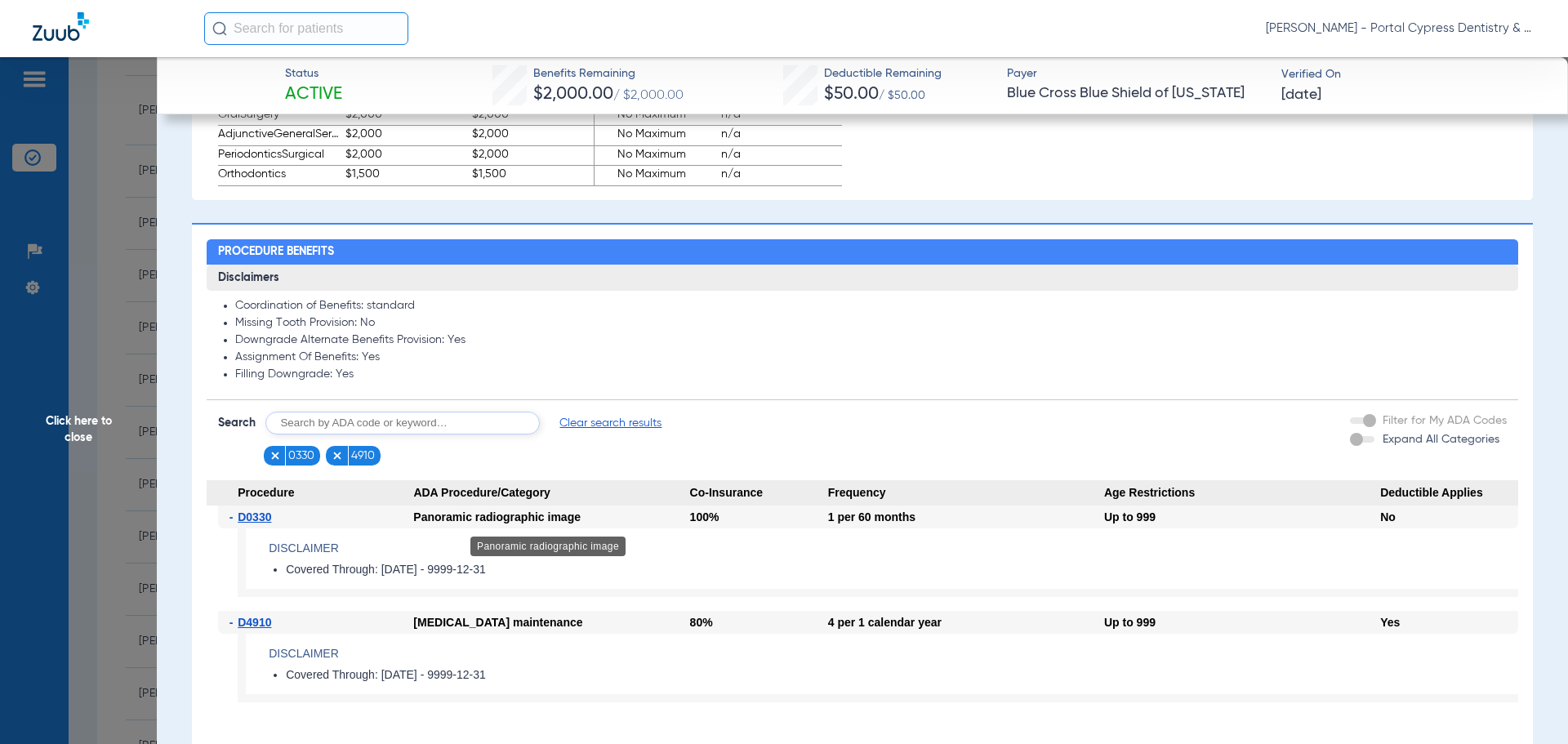
scroll to position [1307, 0]
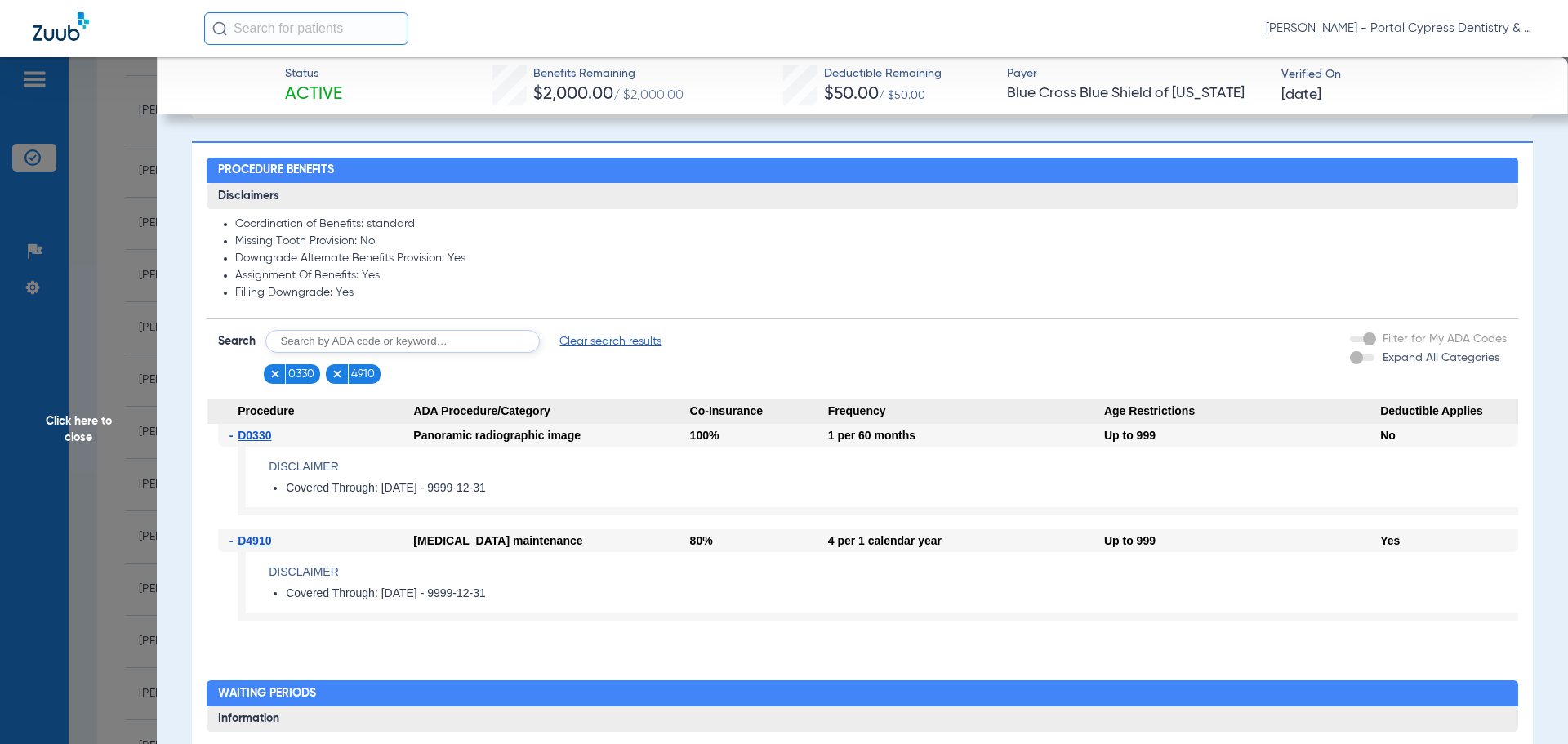
click at [259, 552] on div "- D4910" at bounding box center [316, 541] width 196 height 23
click at [261, 545] on span "D4910" at bounding box center [254, 540] width 34 height 13
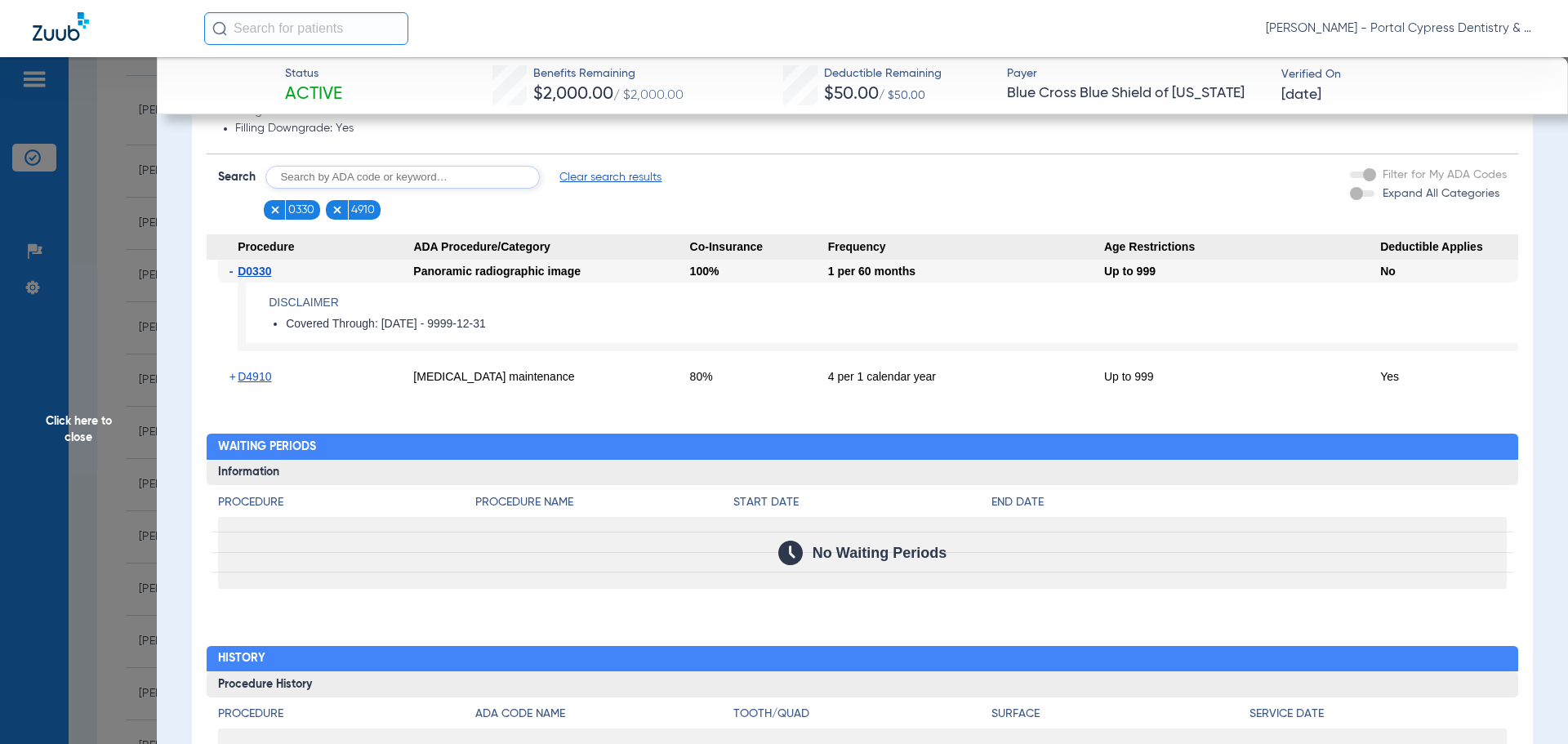
scroll to position [1471, 0]
click at [276, 211] on img at bounding box center [275, 210] width 12 height 12
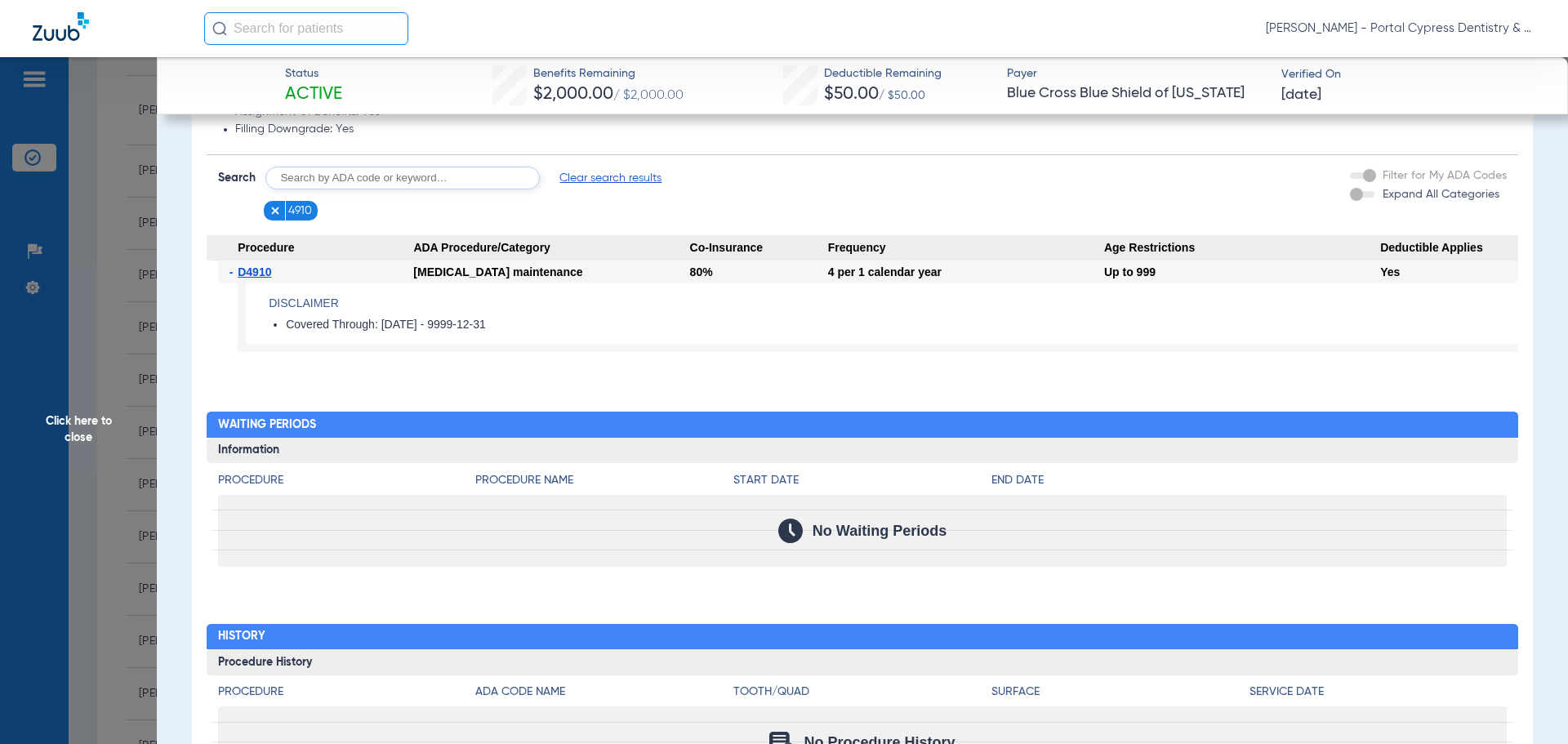
click at [70, 413] on span "Click here to close" at bounding box center [79, 429] width 157 height 744
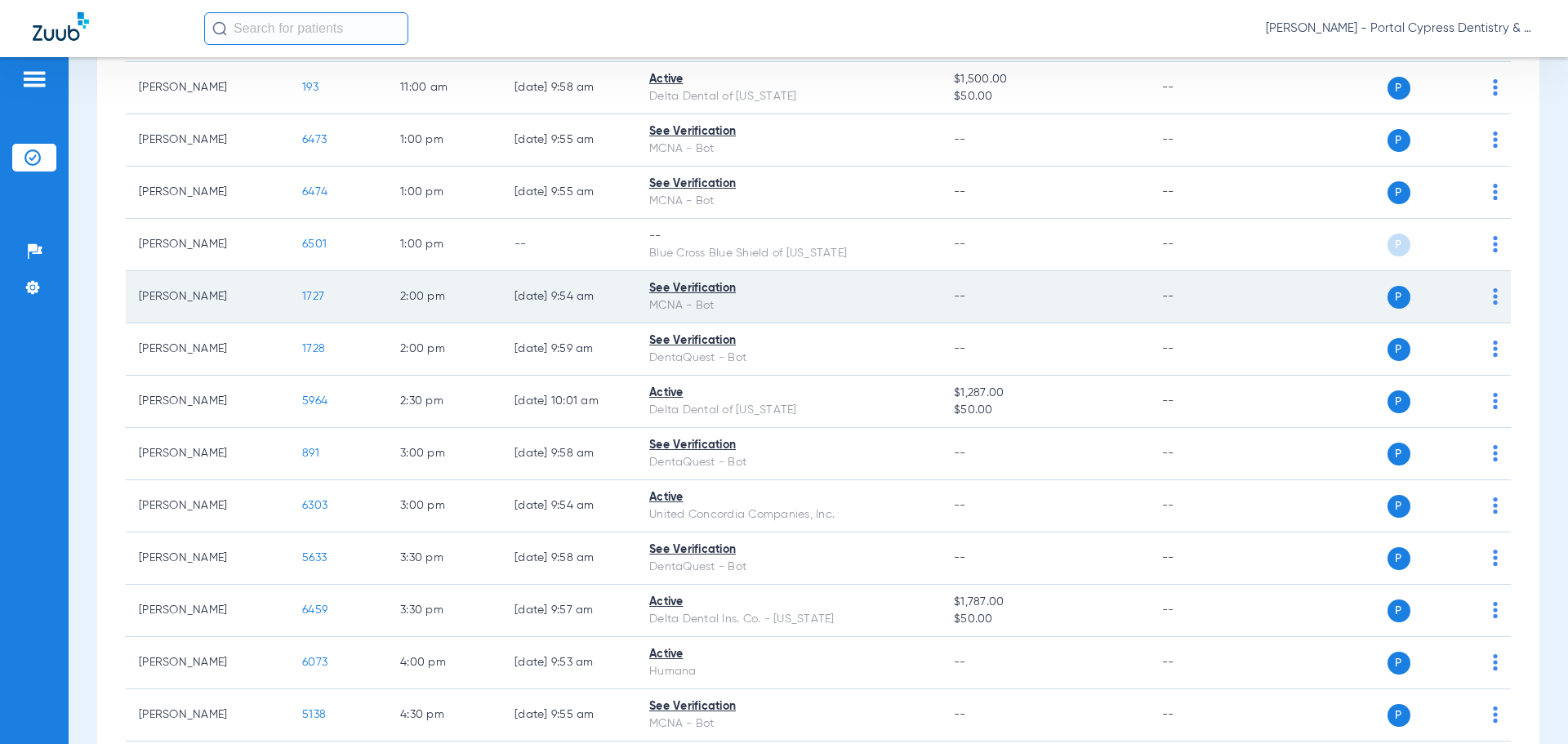
scroll to position [898, 0]
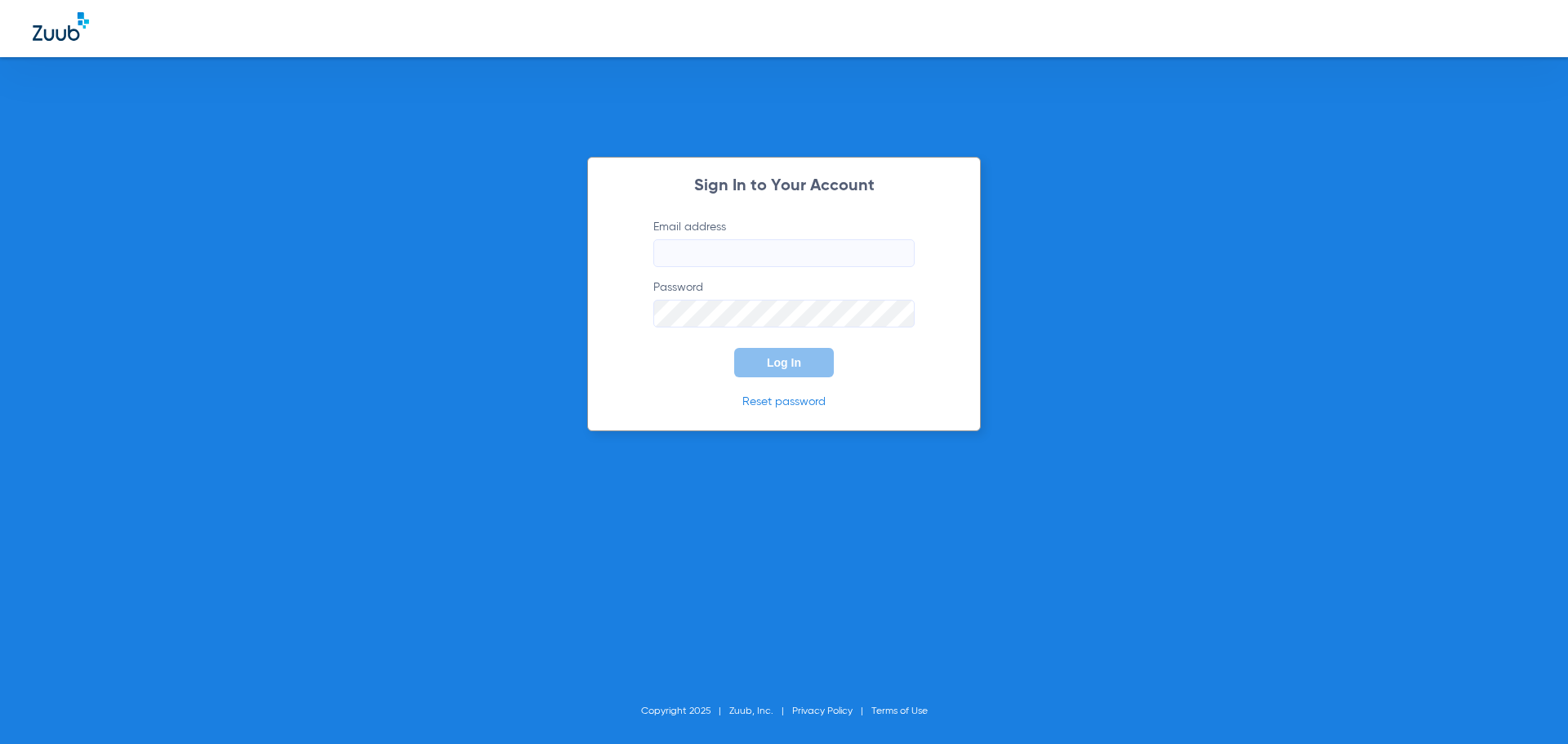
type input "[EMAIL_ADDRESS][DOMAIN_NAME]"
